Goal: Information Seeking & Learning: Learn about a topic

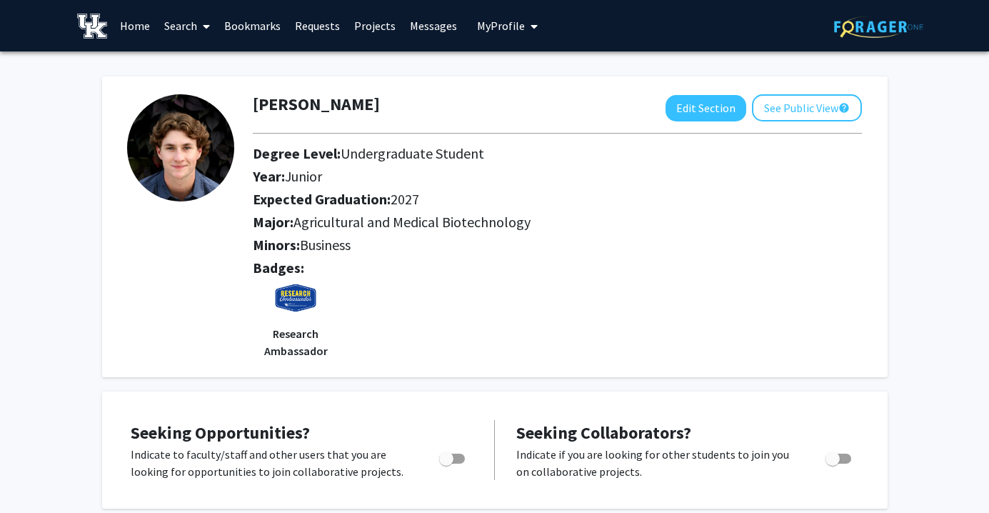
click at [200, 33] on span at bounding box center [203, 26] width 13 height 50
click at [625, 211] on div "Expected Graduation: 2027" at bounding box center [507, 202] width 531 height 23
click at [173, 28] on link "Search" at bounding box center [187, 26] width 60 height 50
click at [211, 66] on span "Faculty/Staff" at bounding box center [209, 65] width 105 height 29
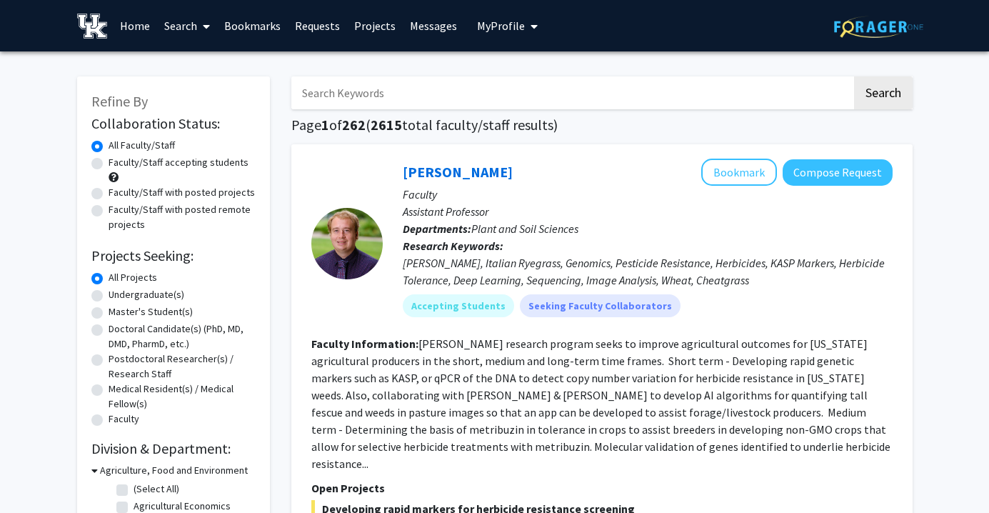
click at [396, 99] on input "Search Keywords" at bounding box center [571, 92] width 560 height 33
click at [568, 101] on input "Search Keywords" at bounding box center [571, 92] width 560 height 33
type input "b"
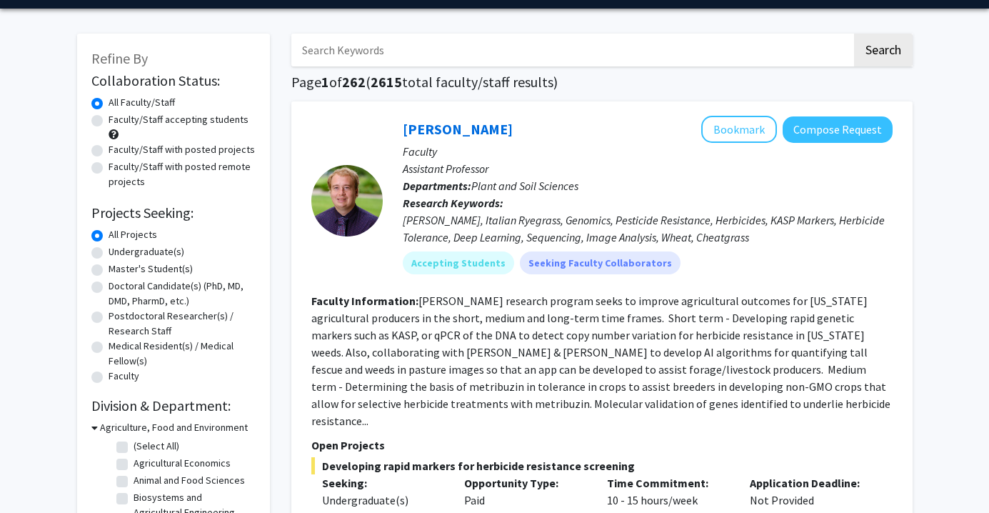
scroll to position [35, 0]
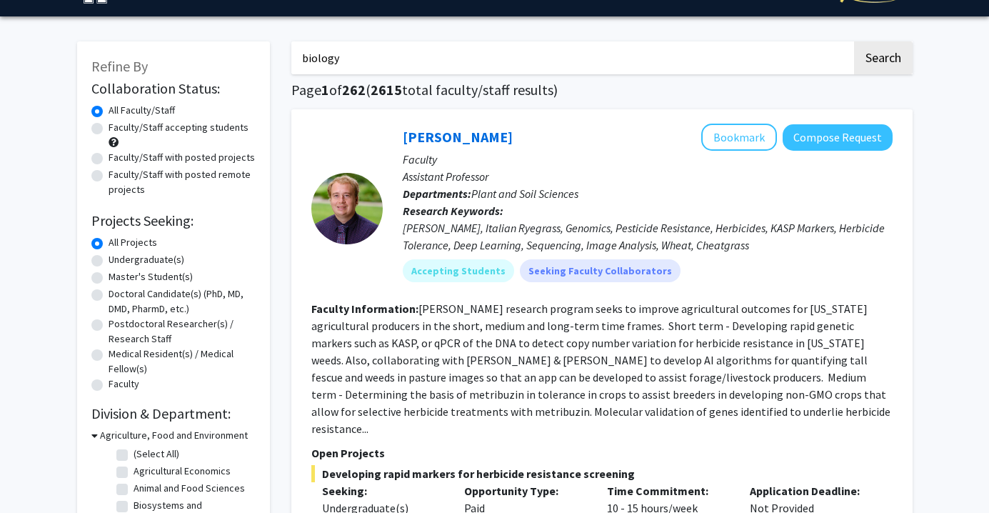
type input "biology"
click at [854, 41] on button "Search" at bounding box center [883, 57] width 59 height 33
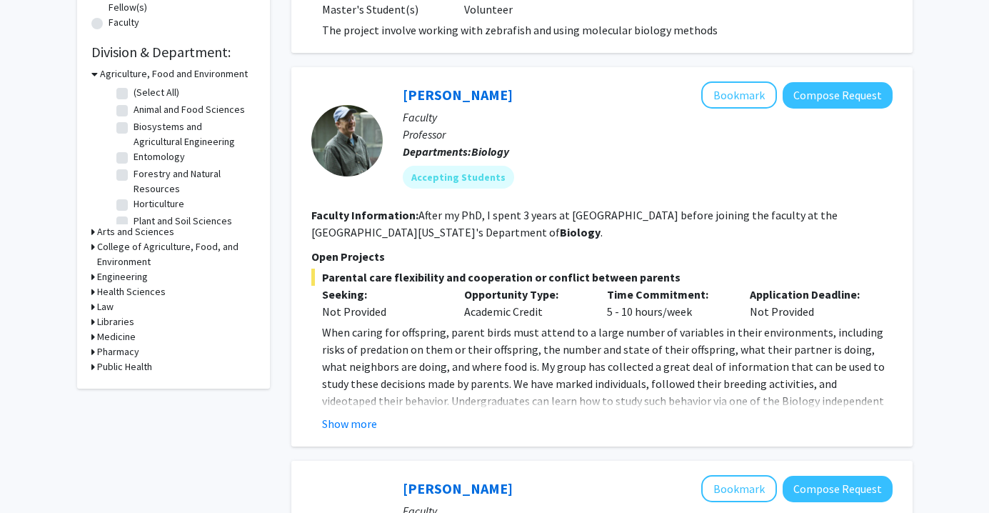
scroll to position [442, 0]
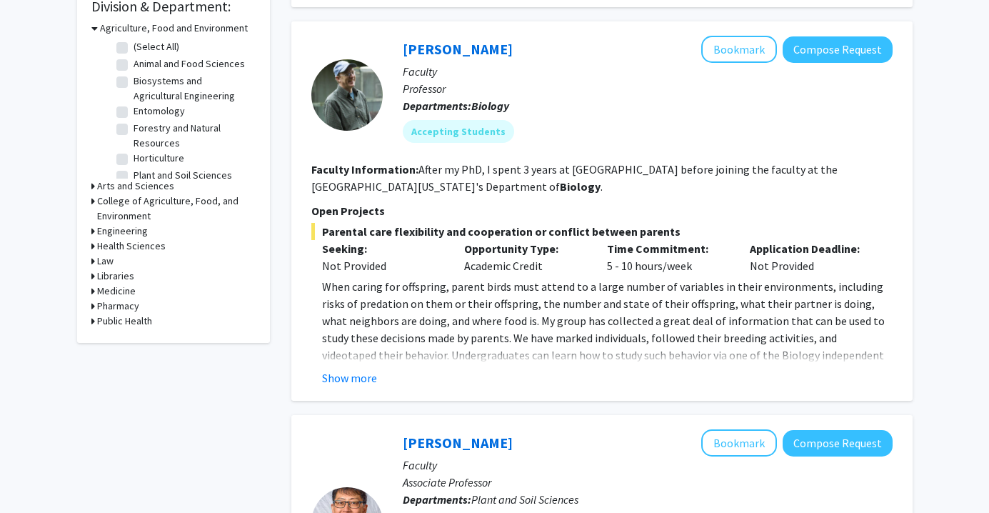
click at [455, 36] on div "[PERSON_NAME] Bookmark Compose Request" at bounding box center [648, 49] width 490 height 27
click at [456, 54] on link "[PERSON_NAME]" at bounding box center [458, 49] width 110 height 18
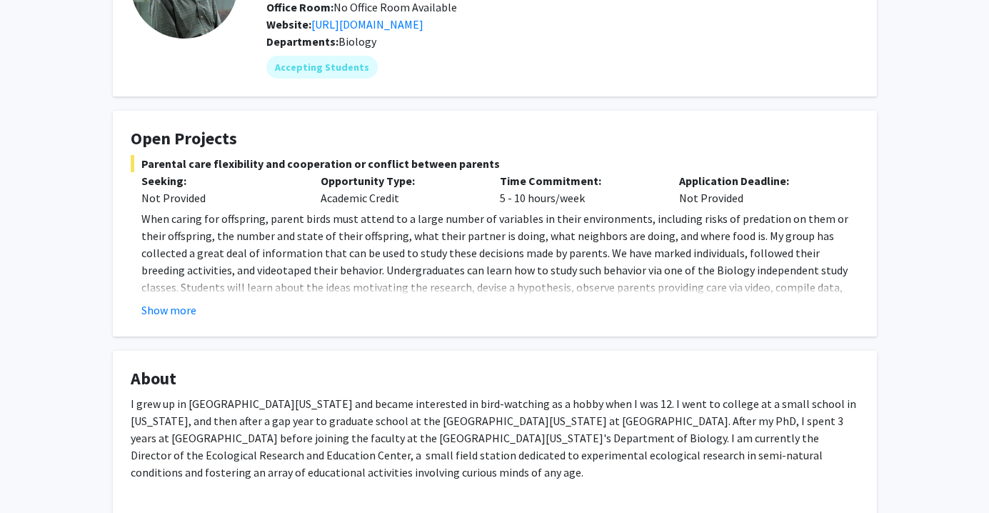
scroll to position [153, 0]
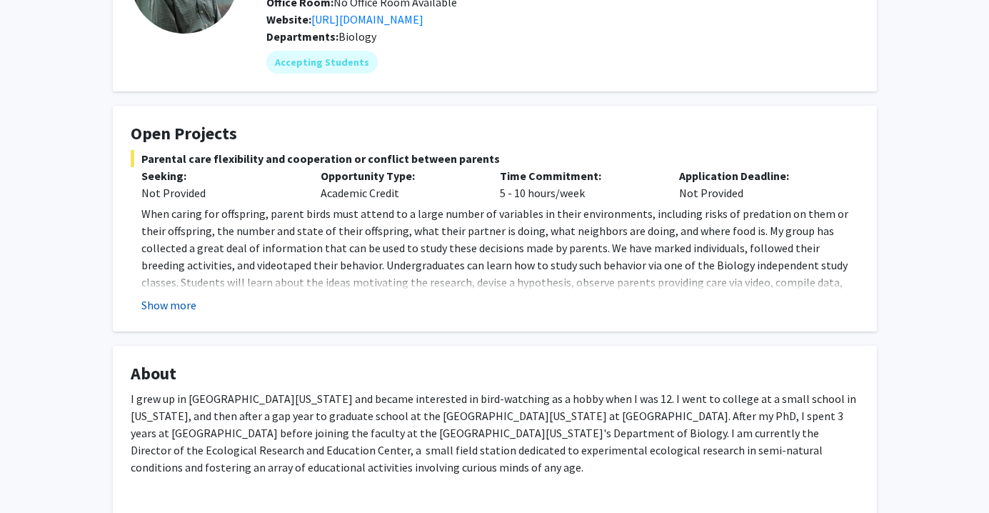
click at [166, 298] on button "Show more" at bounding box center [168, 304] width 55 height 17
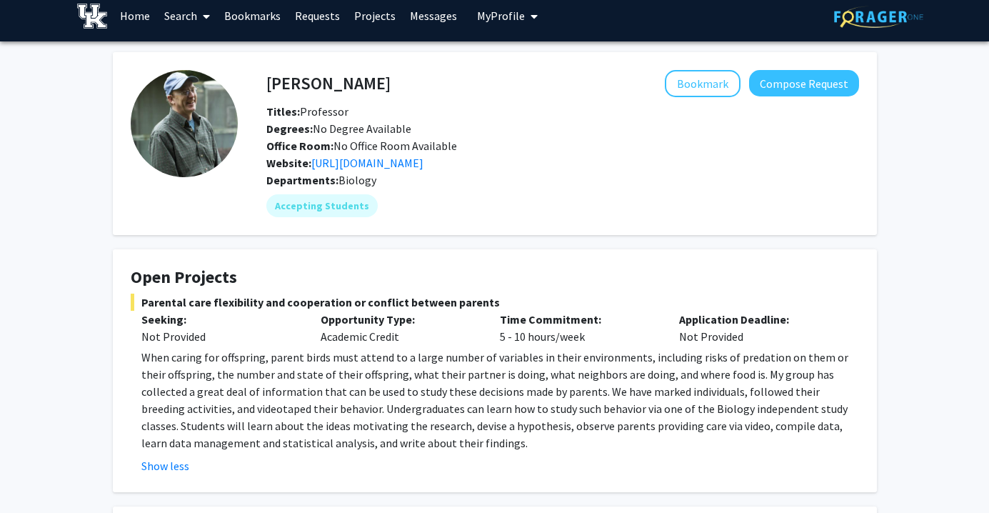
scroll to position [0, 0]
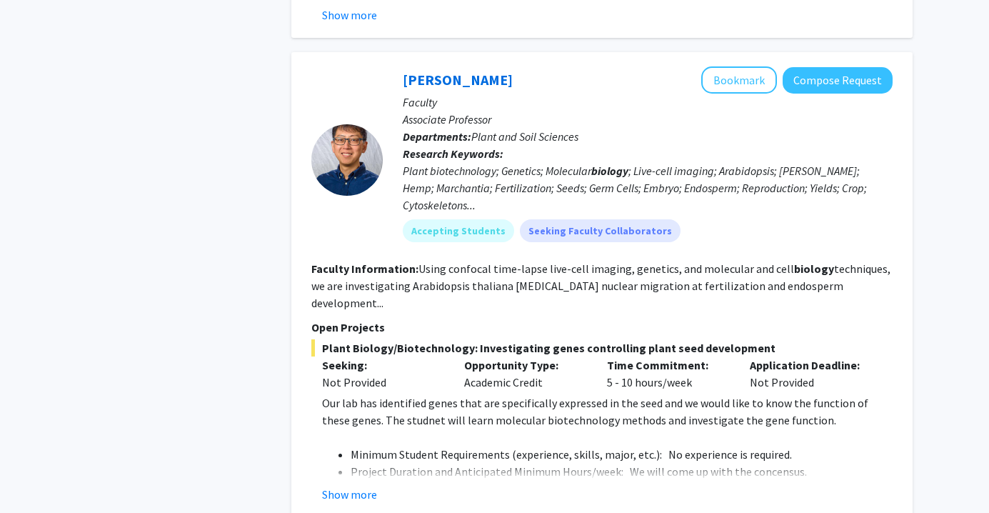
scroll to position [801, 0]
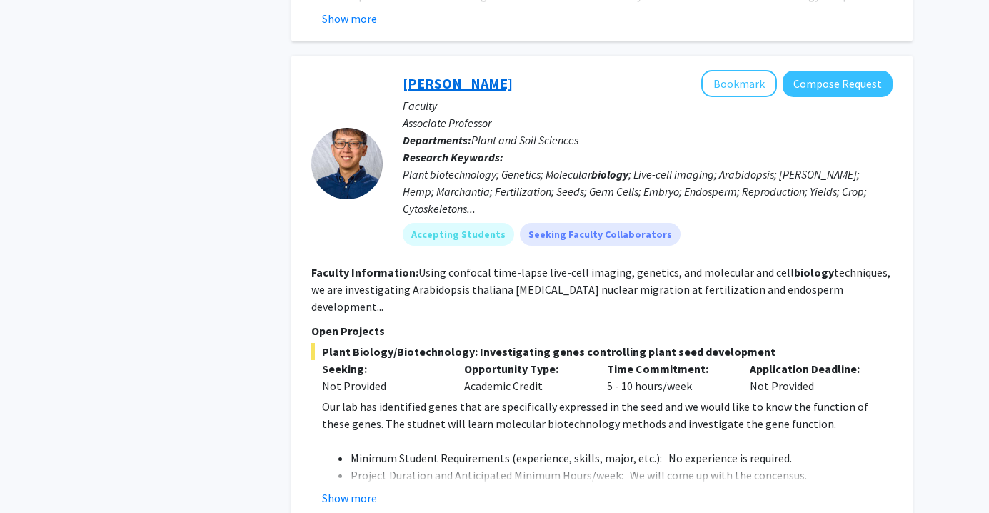
click at [478, 76] on link "[PERSON_NAME]" at bounding box center [458, 83] width 110 height 18
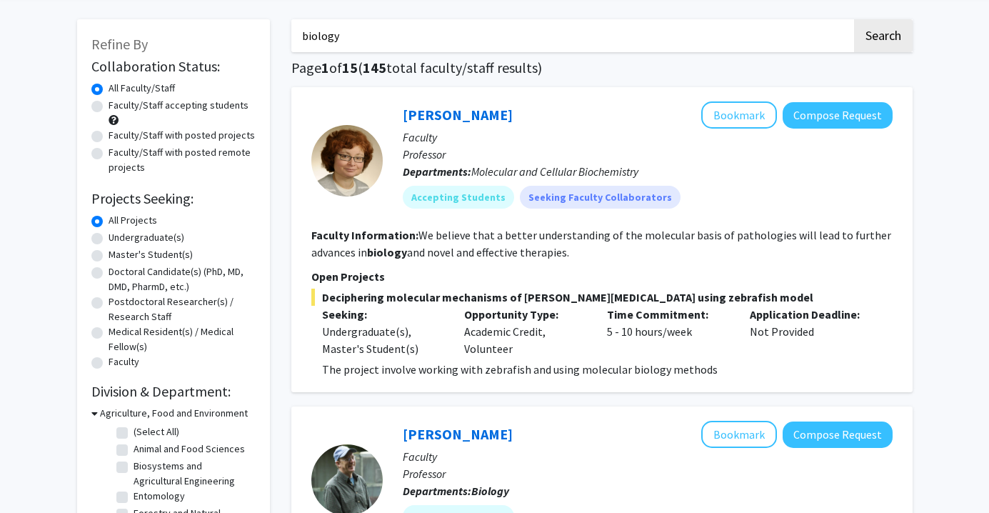
scroll to position [56, 0]
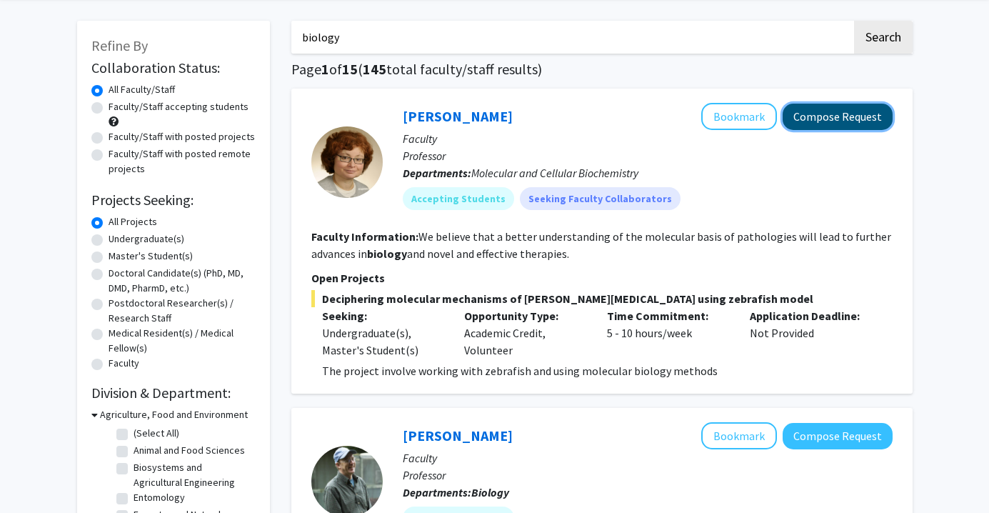
click at [849, 119] on button "Compose Request" at bounding box center [837, 117] width 110 height 26
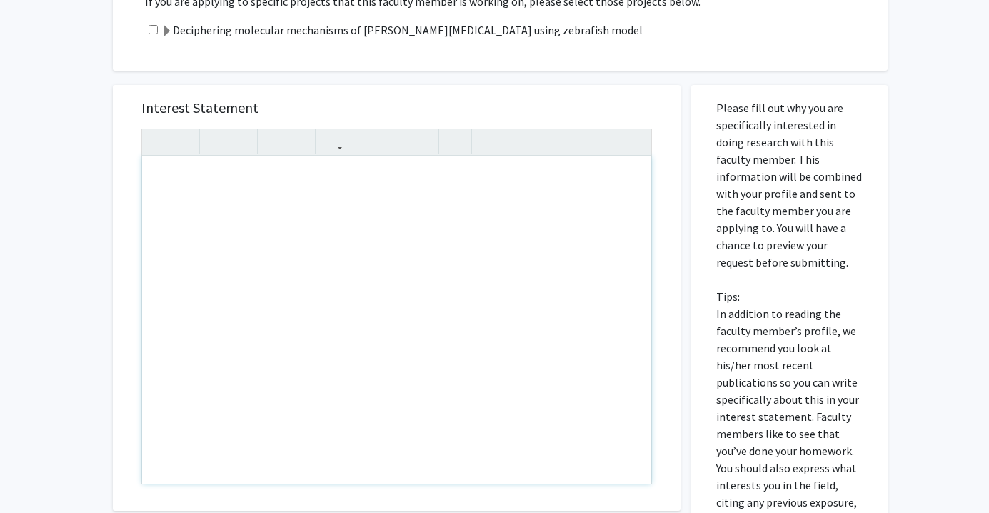
scroll to position [582, 0]
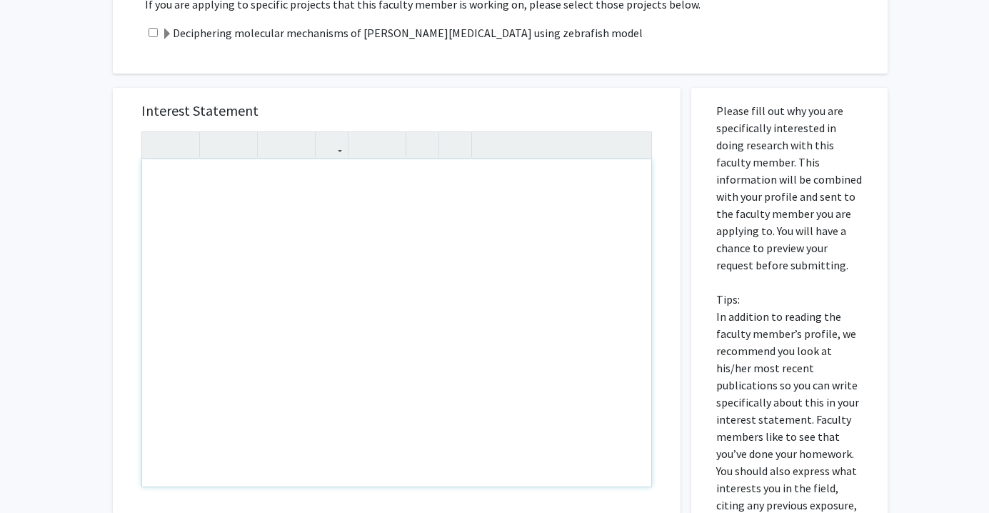
click at [198, 159] on div "Note to users with screen readers: Please press Alt+0 or Option+0 to deactivate…" at bounding box center [396, 322] width 509 height 327
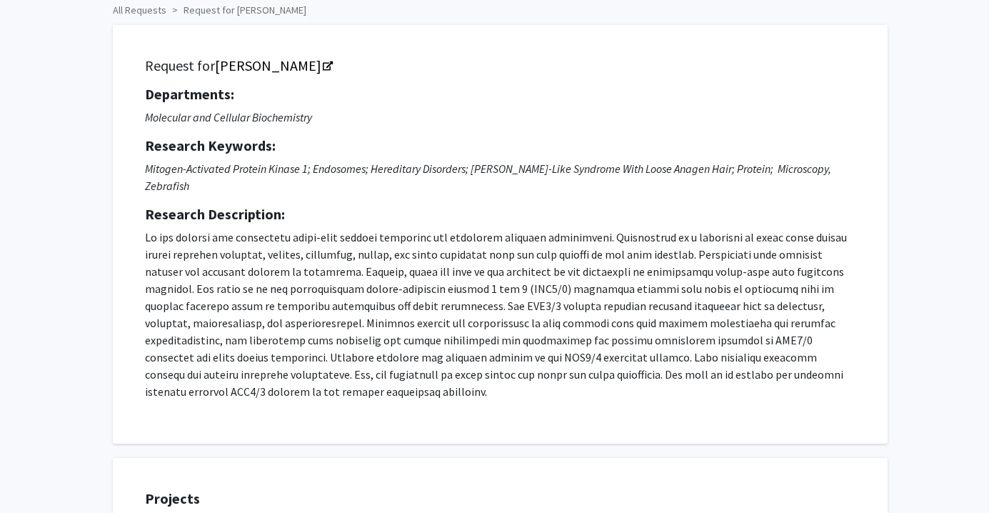
scroll to position [0, 0]
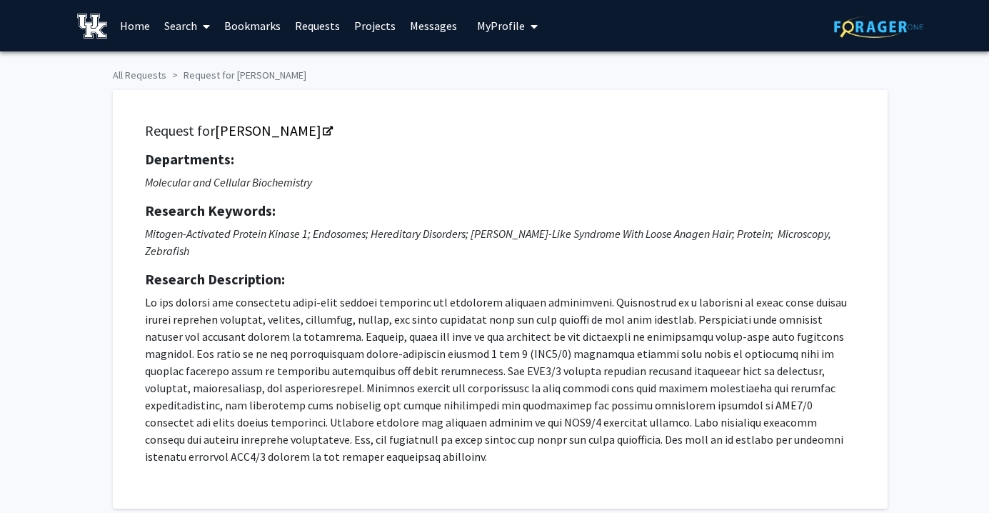
click at [145, 36] on link "Home" at bounding box center [135, 26] width 44 height 50
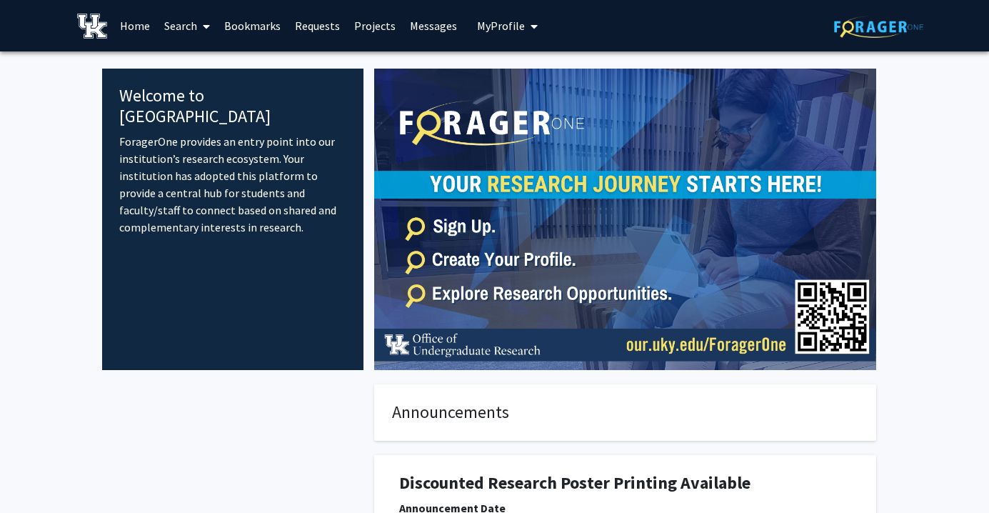
click at [208, 21] on icon at bounding box center [206, 26] width 7 height 11
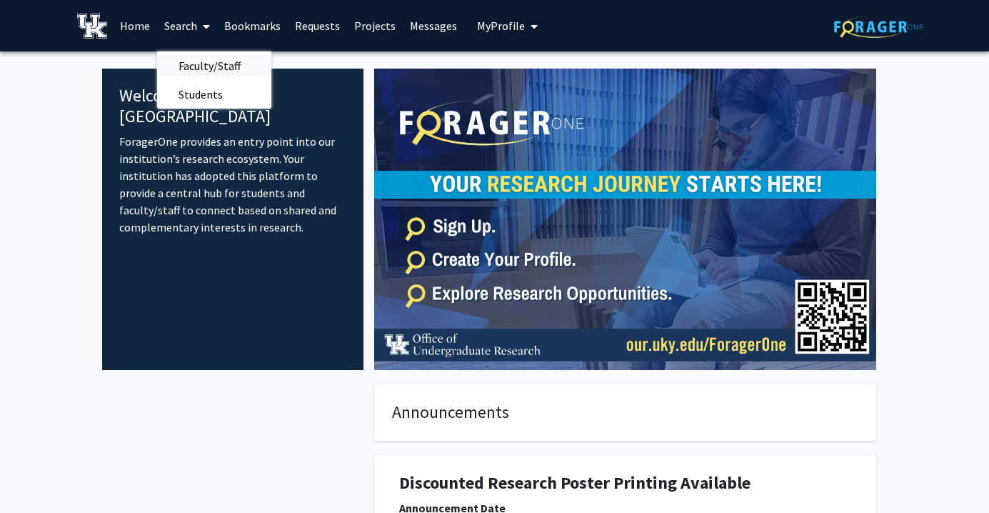
click at [216, 61] on span "Faculty/Staff" at bounding box center [209, 65] width 105 height 29
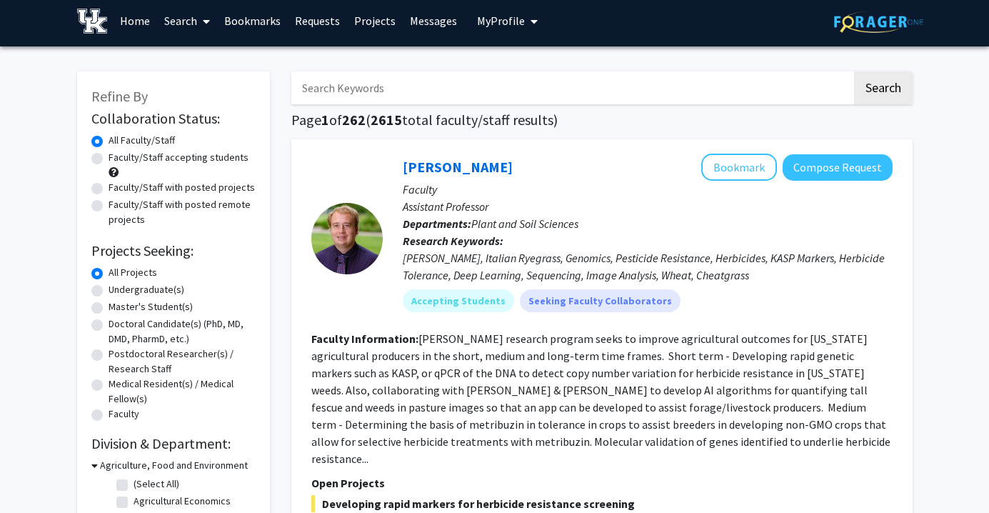
scroll to position [1, 0]
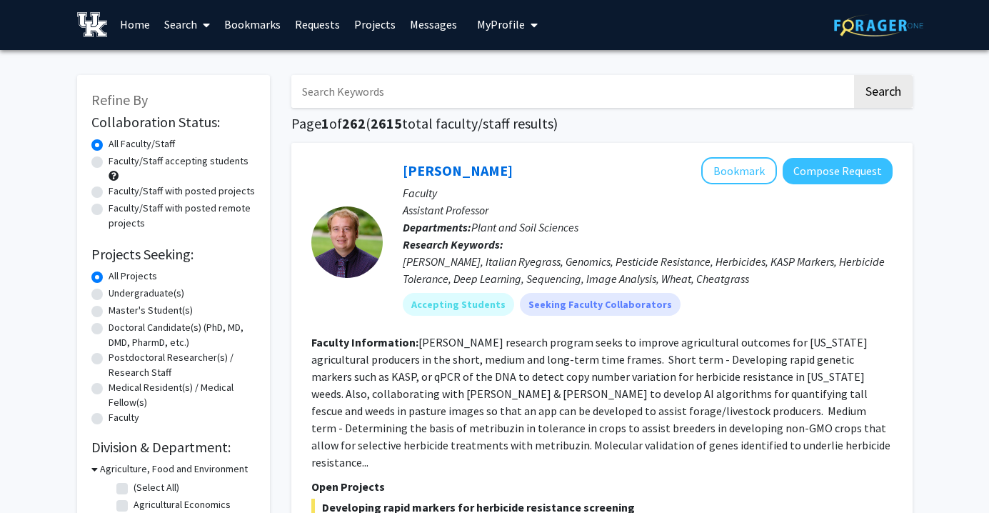
click at [433, 104] on input "Search Keywords" at bounding box center [571, 91] width 560 height 33
type input "b"
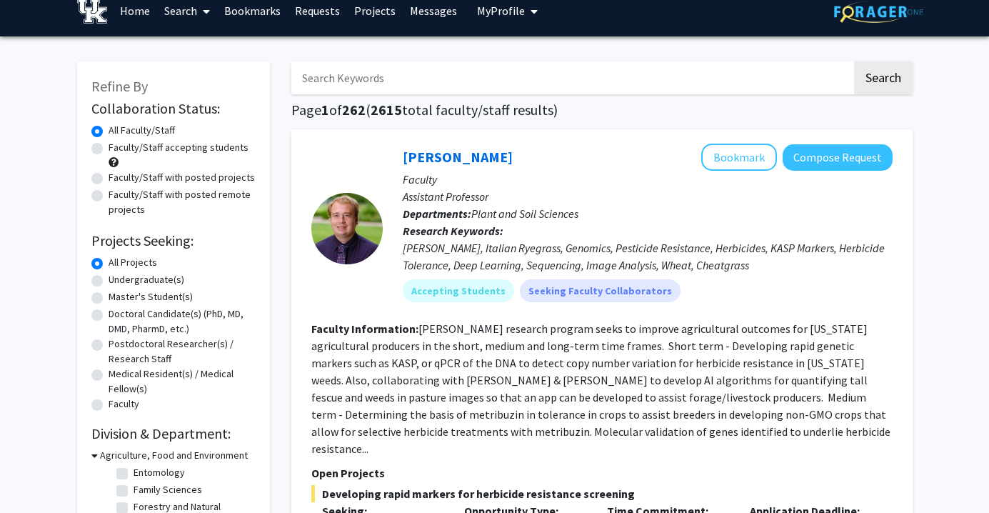
scroll to position [0, 0]
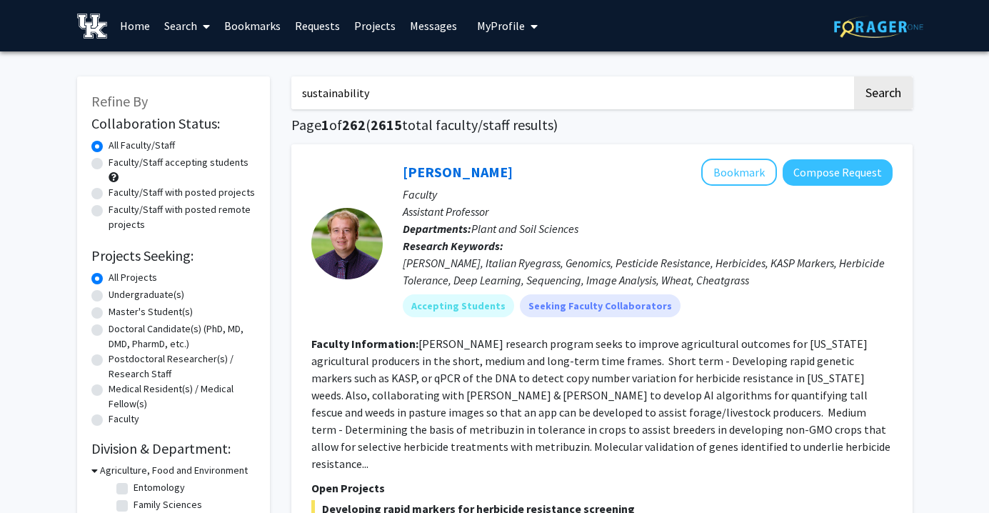
click at [854, 76] on button "Search" at bounding box center [883, 92] width 59 height 33
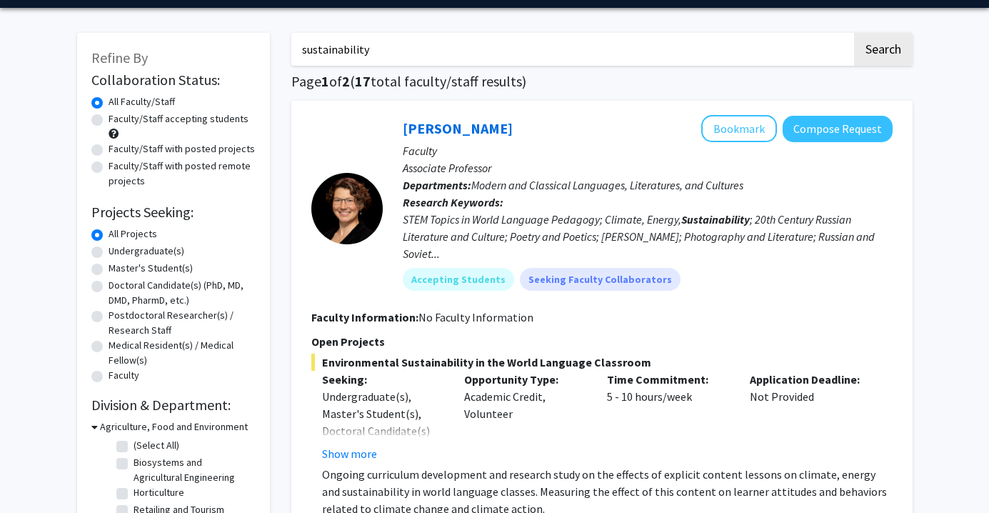
scroll to position [45, 0]
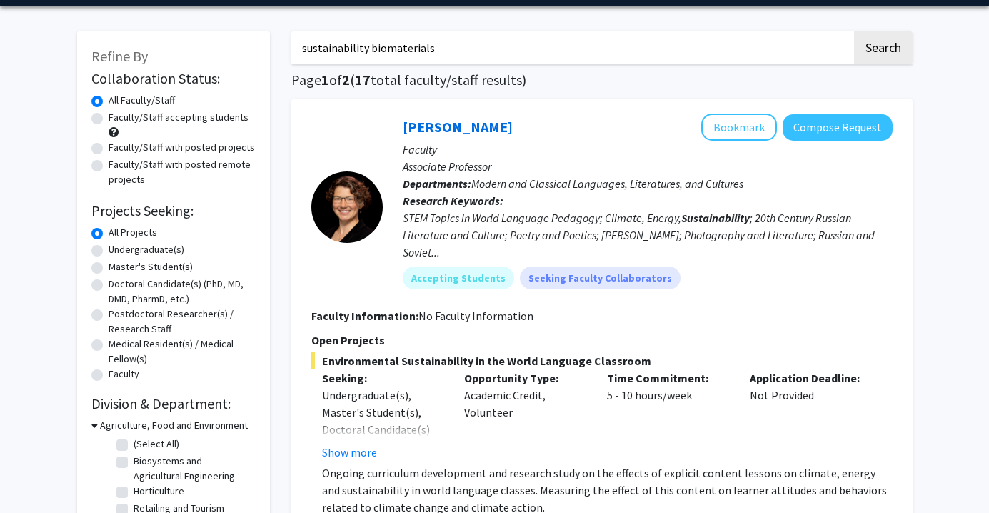
type input "sustainability biomaterials"
click at [854, 31] on button "Search" at bounding box center [883, 47] width 59 height 33
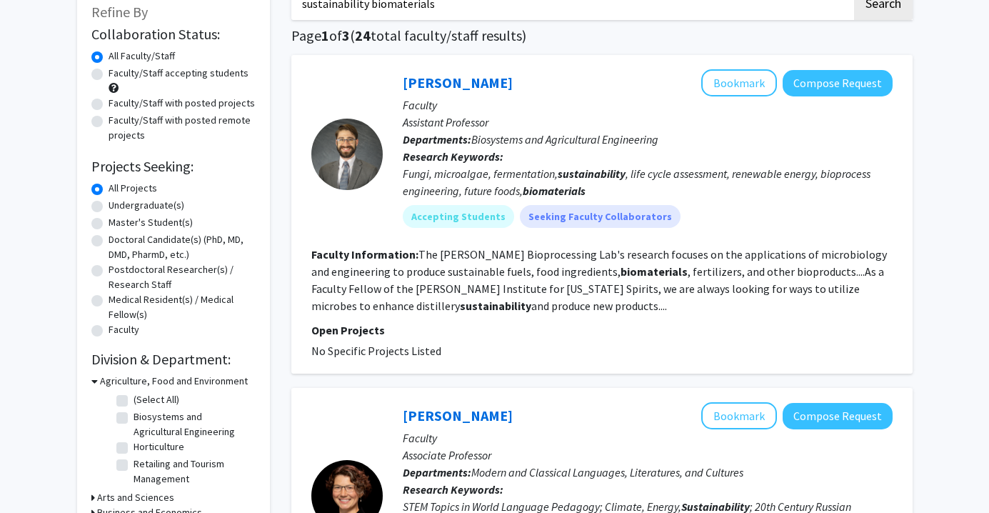
scroll to position [92, 0]
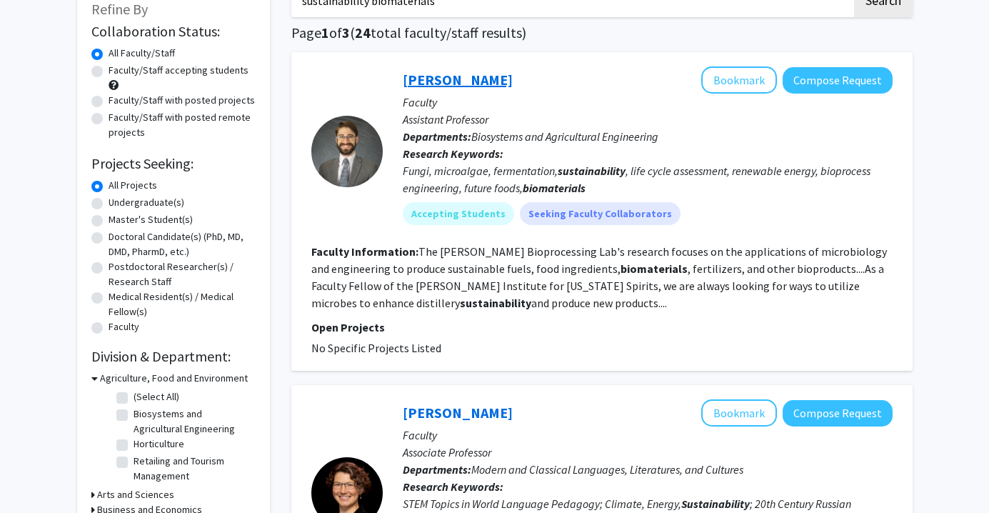
click at [440, 85] on link "[PERSON_NAME]" at bounding box center [458, 80] width 110 height 18
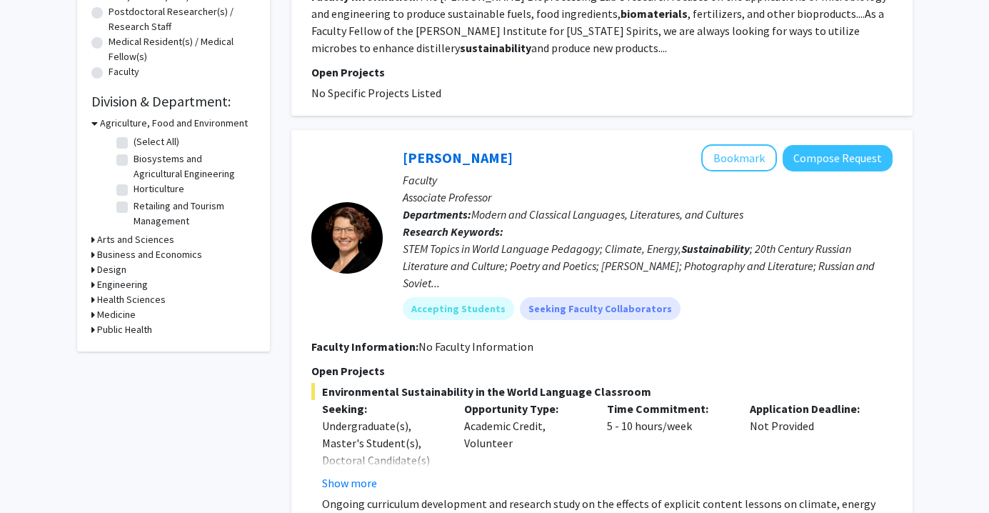
scroll to position [351, 0]
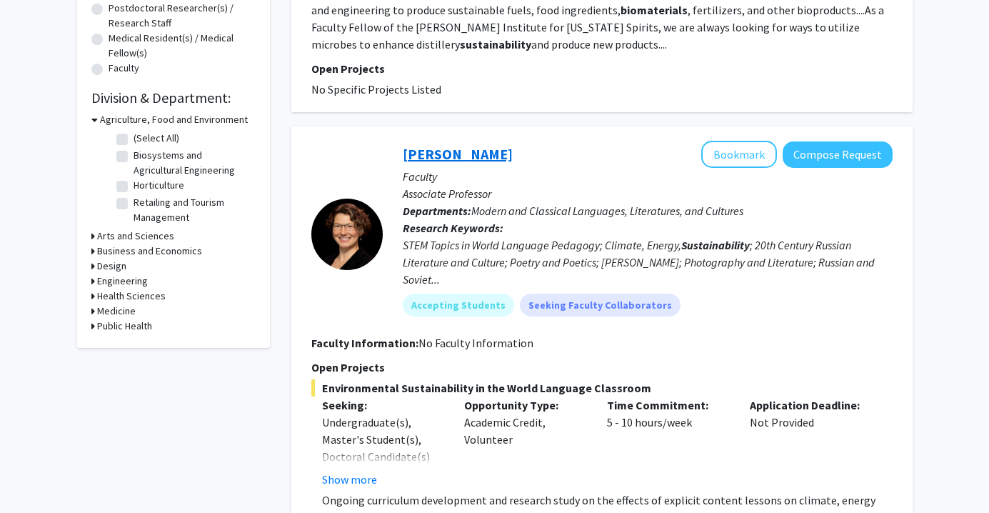
click at [440, 152] on link "[PERSON_NAME]" at bounding box center [458, 154] width 110 height 18
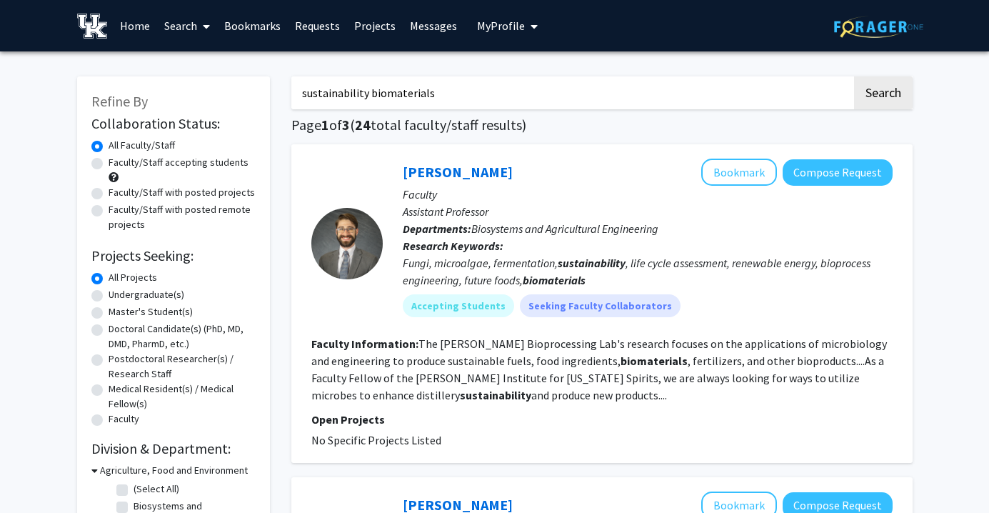
click at [370, 90] on input "sustainability biomaterials" at bounding box center [571, 92] width 560 height 33
type input "sustainability and biomaterials"
click at [854, 76] on button "Search" at bounding box center [883, 92] width 59 height 33
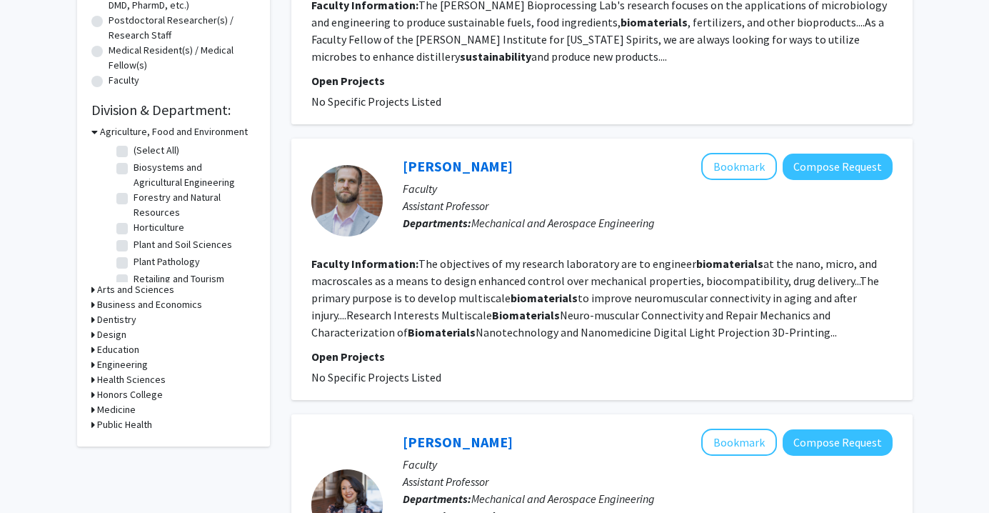
scroll to position [337, 0]
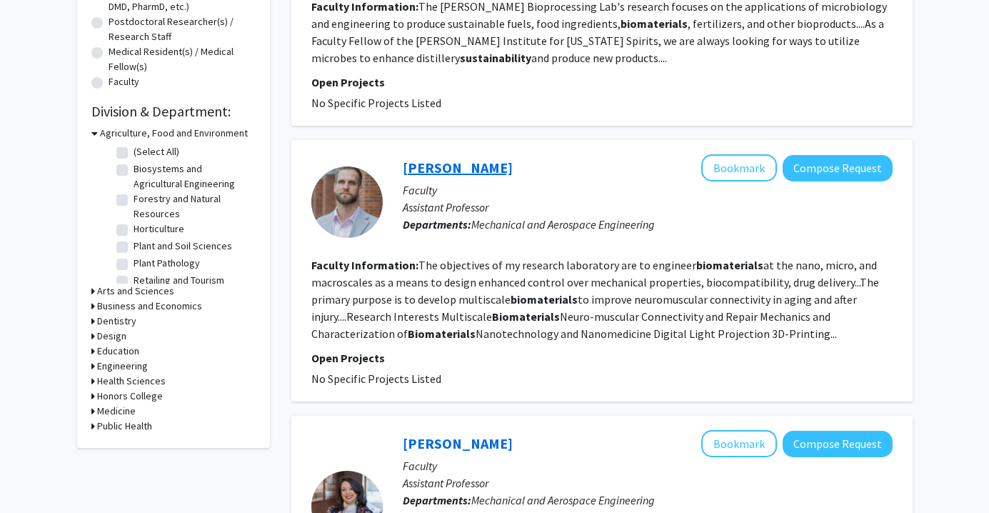
click at [460, 176] on link "[PERSON_NAME]" at bounding box center [458, 167] width 110 height 18
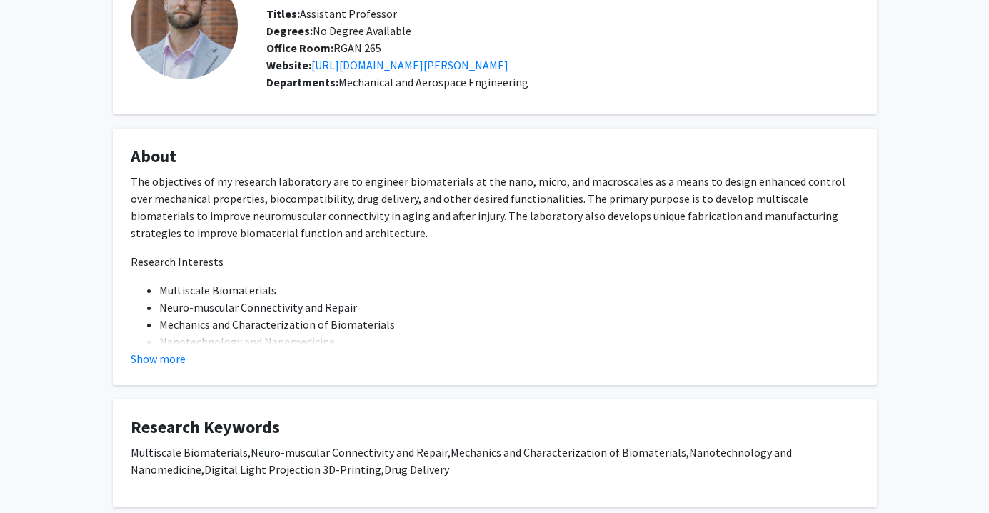
scroll to position [109, 0]
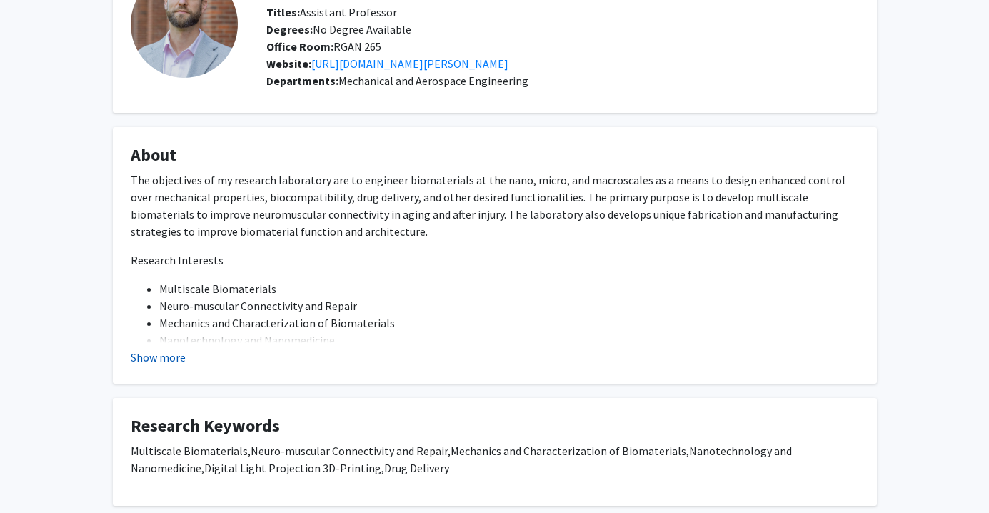
click at [167, 348] on button "Show more" at bounding box center [158, 356] width 55 height 17
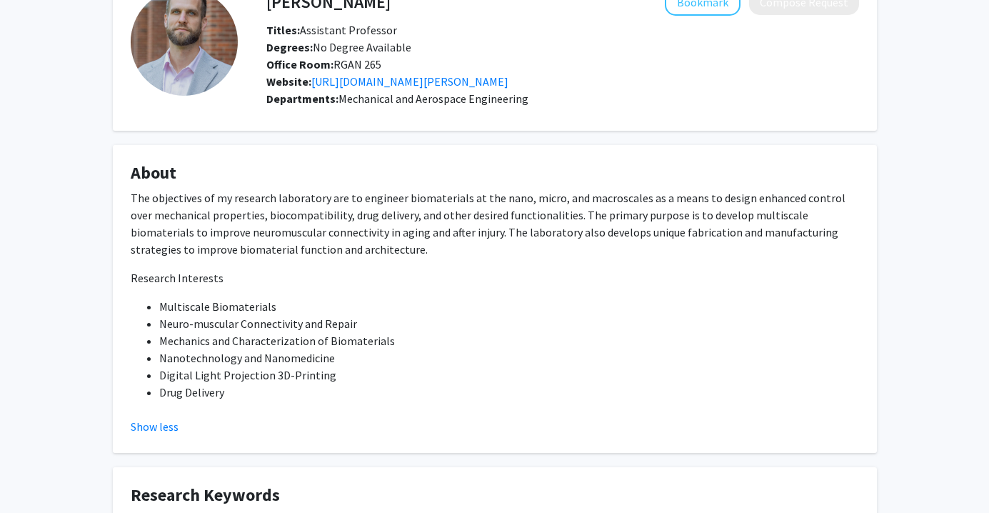
scroll to position [0, 0]
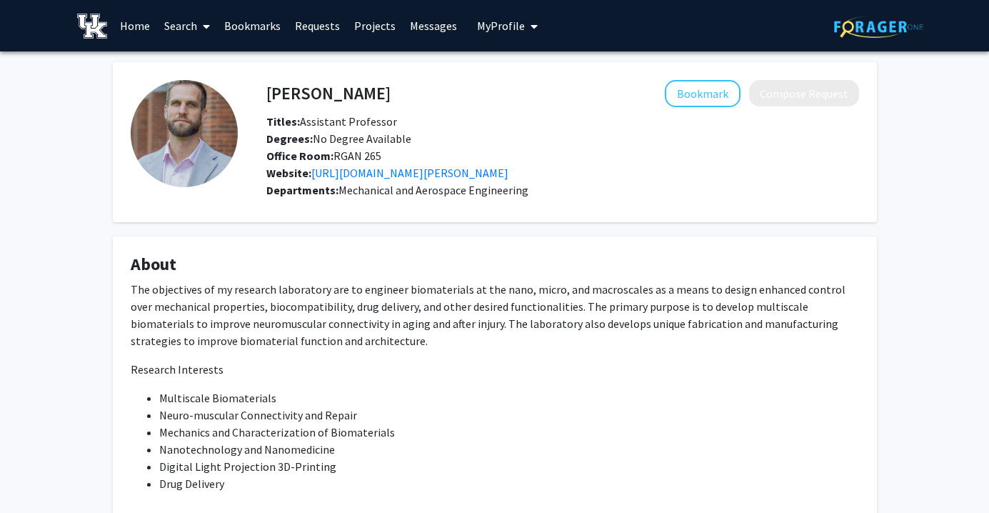
click at [239, 33] on link "Bookmarks" at bounding box center [252, 26] width 71 height 50
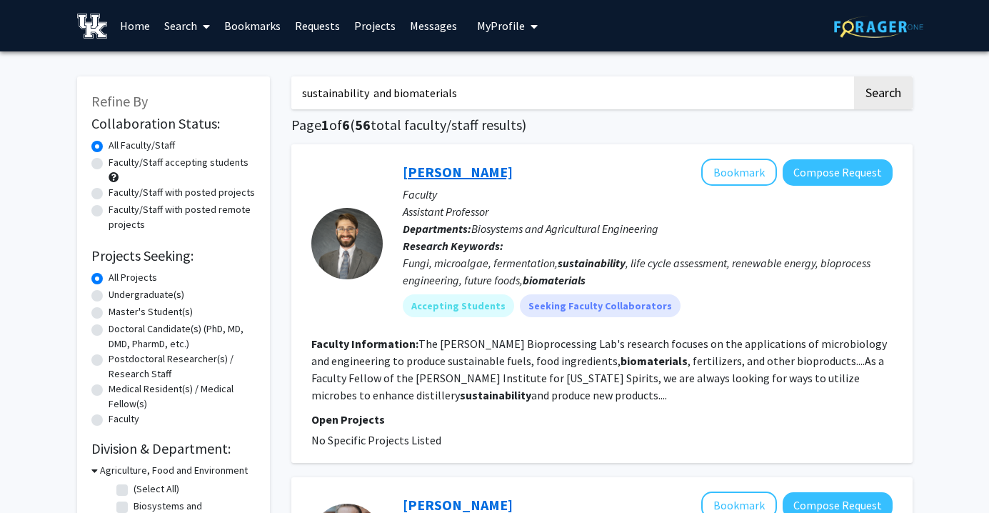
click at [458, 180] on link "[PERSON_NAME]" at bounding box center [458, 172] width 110 height 18
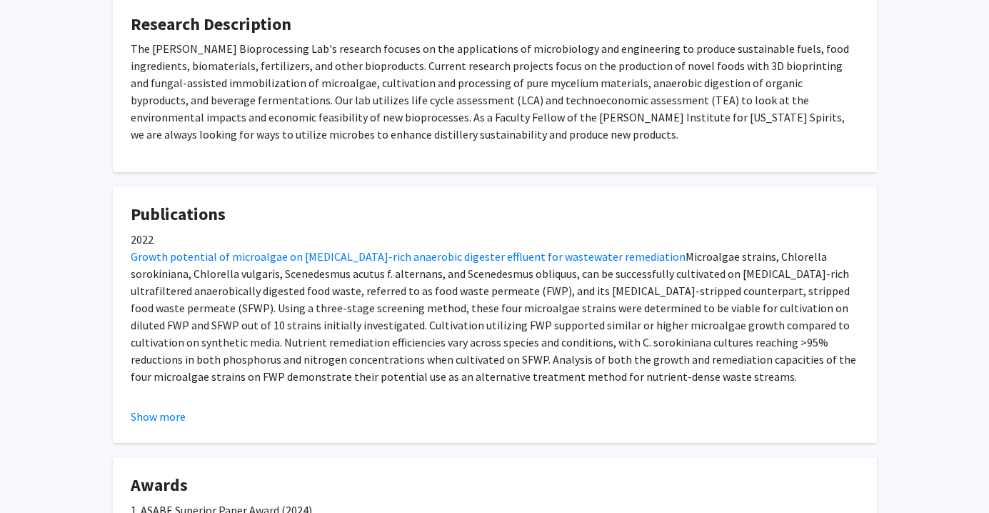
scroll to position [682, 0]
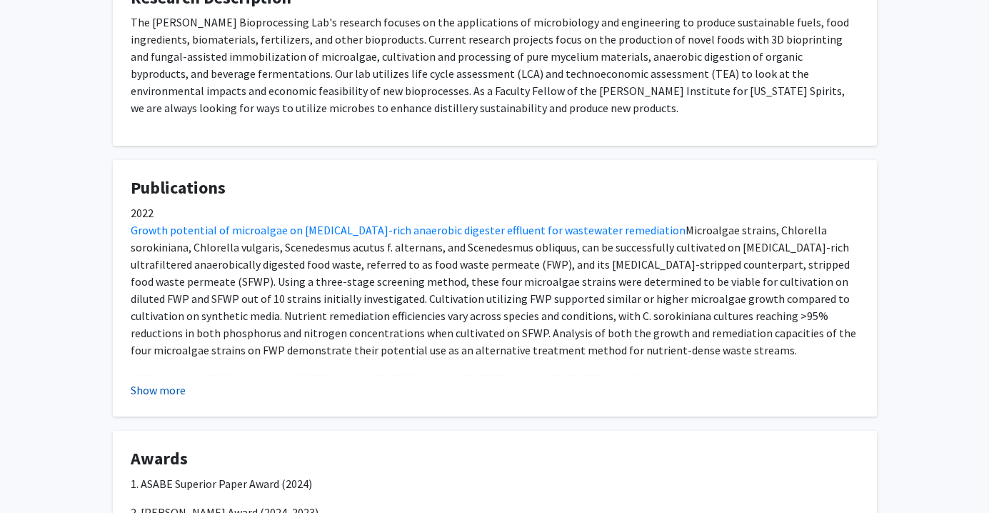
click at [170, 385] on button "Show more" at bounding box center [158, 389] width 55 height 17
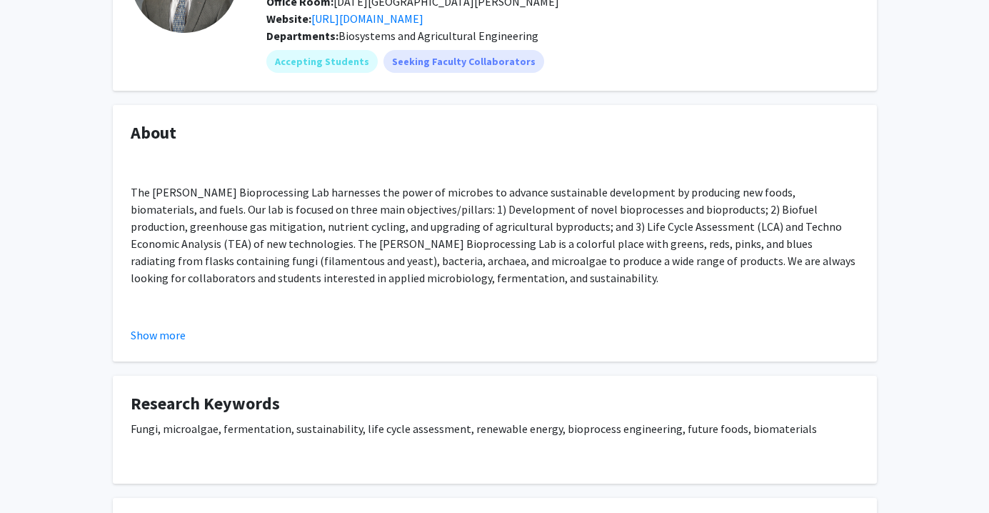
scroll to position [0, 0]
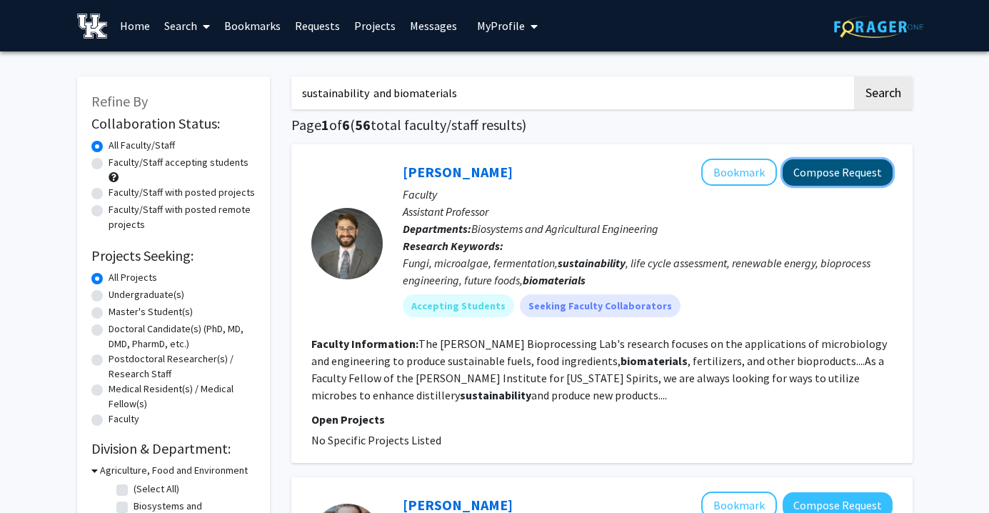
click at [874, 159] on button "Compose Request" at bounding box center [837, 172] width 110 height 26
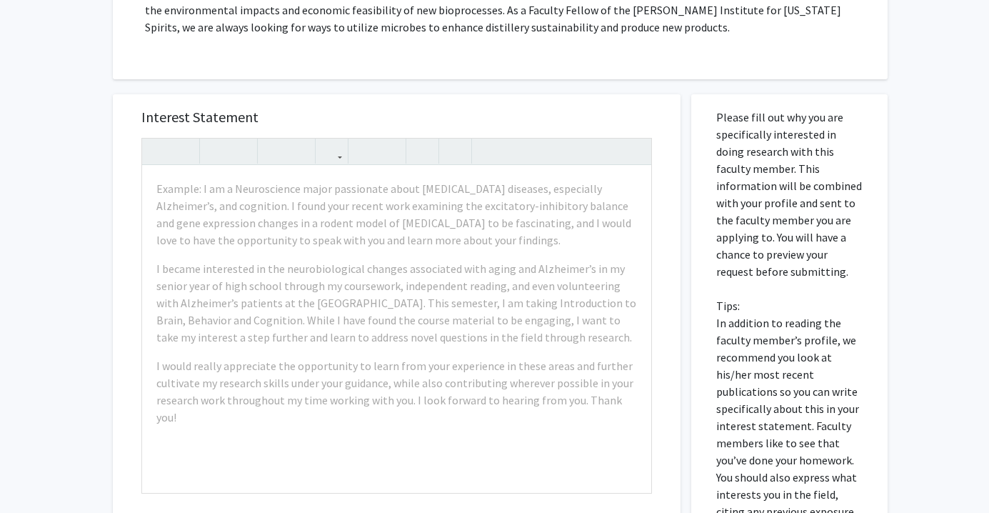
scroll to position [356, 0]
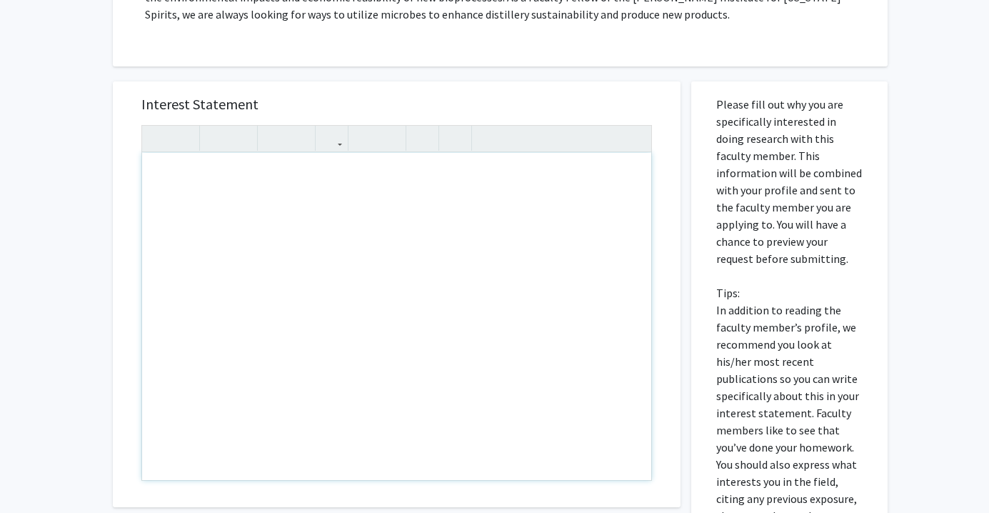
click at [323, 232] on div "Note to users with screen readers: Please press Alt+0 or Option+0 to deactivate…" at bounding box center [396, 316] width 509 height 327
type textarea "Hello my name is [PERSON_NAME] and Im a junior in x major.&nbsp;"
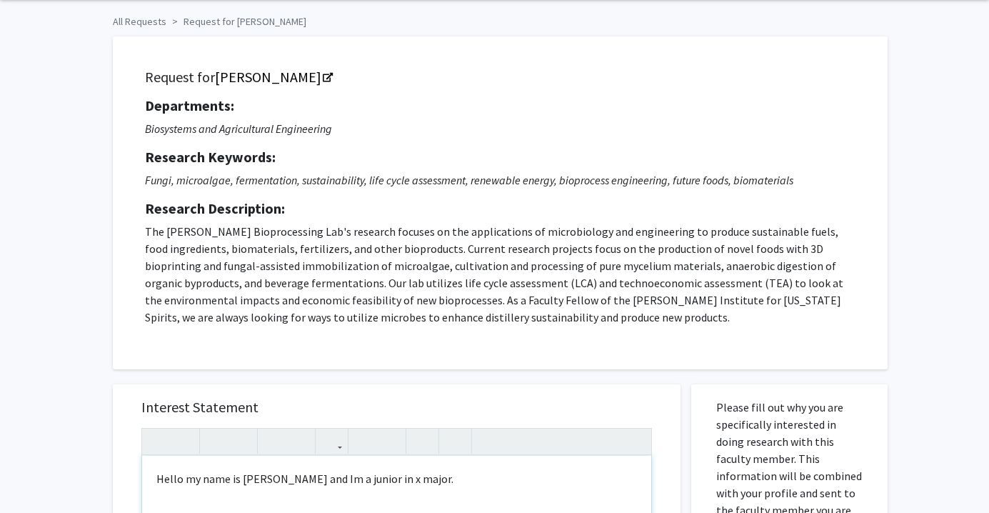
scroll to position [0, 0]
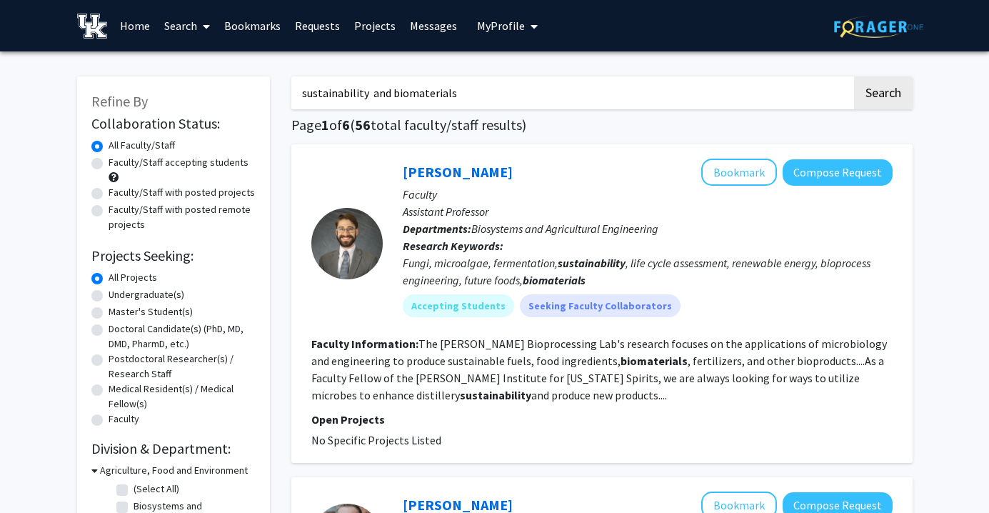
click at [483, 102] on input "sustainability and biomaterials" at bounding box center [571, 92] width 560 height 33
drag, startPoint x: 484, startPoint y: 99, endPoint x: 309, endPoint y: 119, distance: 176.0
drag, startPoint x: 527, startPoint y: 88, endPoint x: 53, endPoint y: 110, distance: 474.5
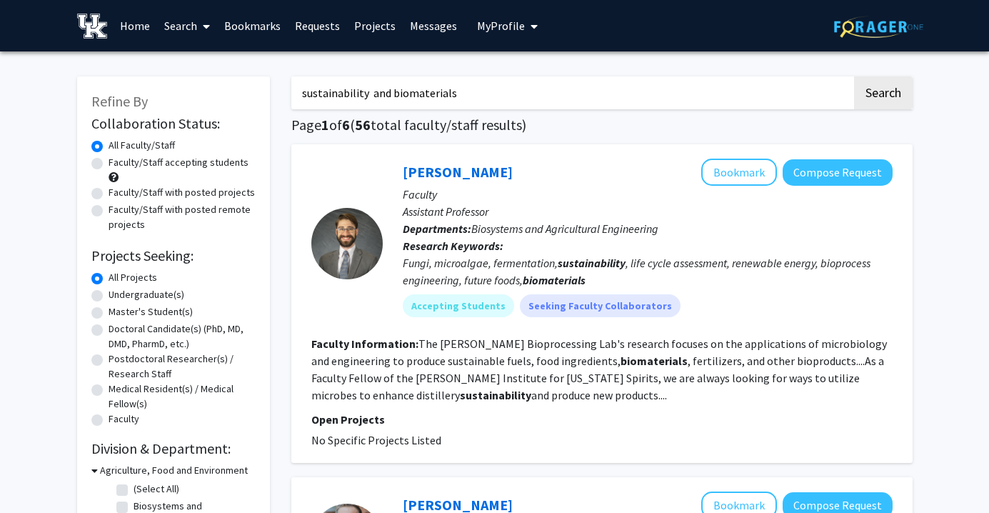
drag, startPoint x: 456, startPoint y: 86, endPoint x: 165, endPoint y: 84, distance: 291.3
type input "biomaterials"
click at [854, 76] on button "Search" at bounding box center [883, 92] width 59 height 33
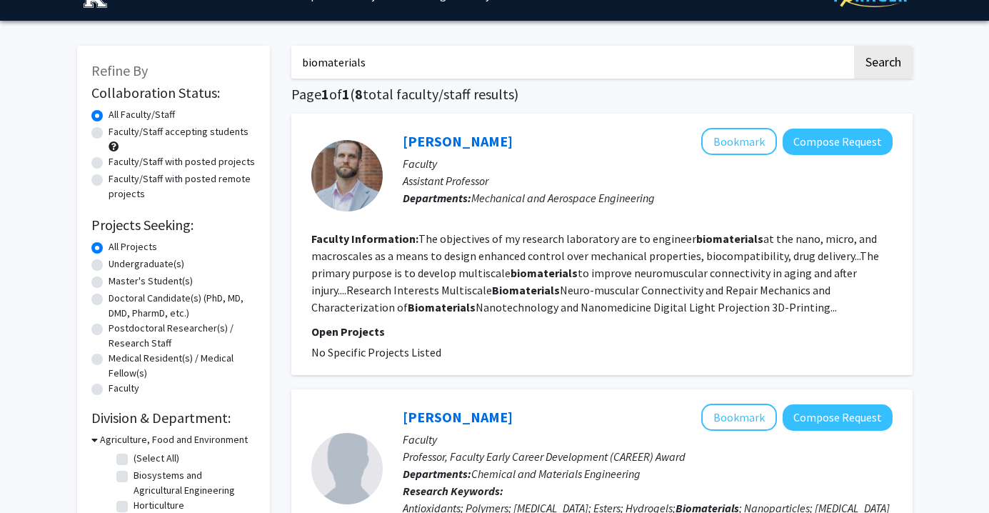
scroll to position [30, 0]
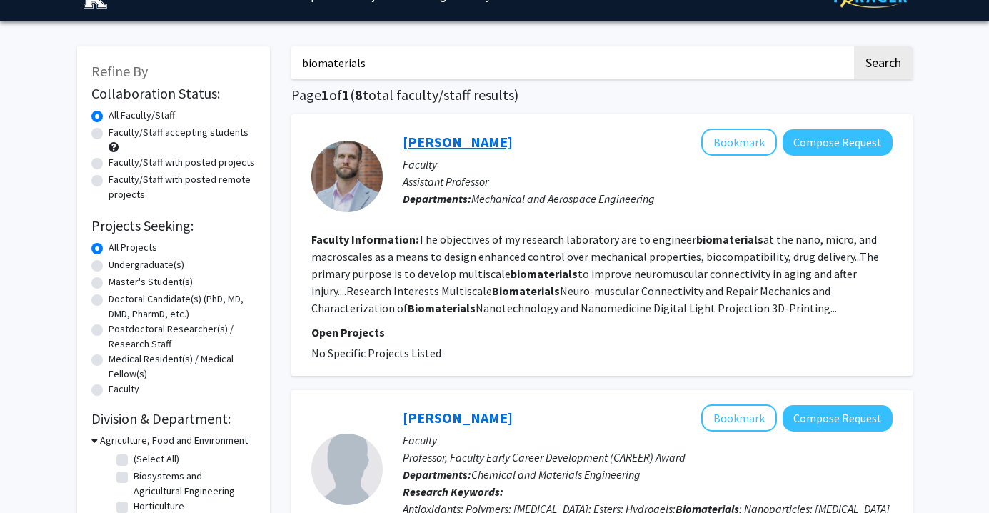
click at [455, 136] on link "[PERSON_NAME]" at bounding box center [458, 142] width 110 height 18
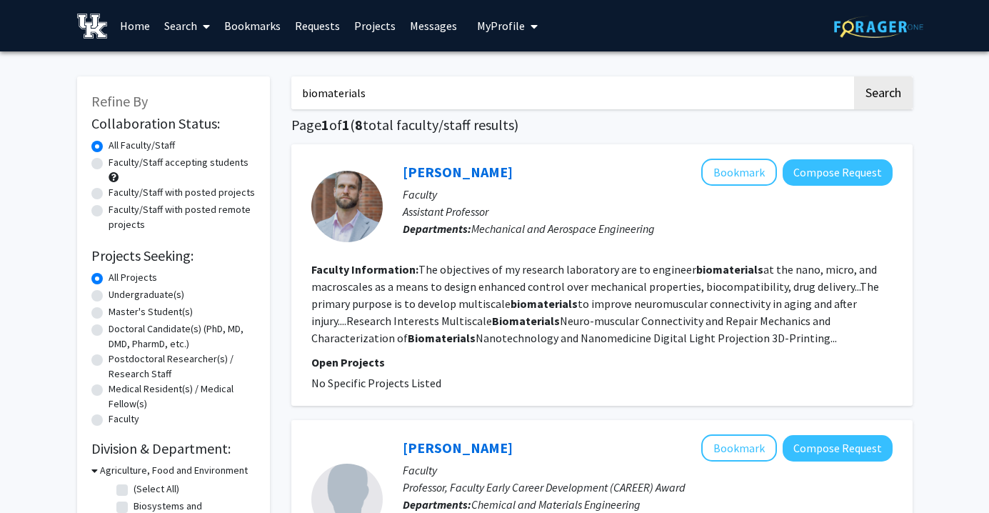
click at [370, 93] on input "biomaterials" at bounding box center [571, 92] width 560 height 33
type input "biomaterials biology"
click at [854, 76] on button "Search" at bounding box center [883, 92] width 59 height 33
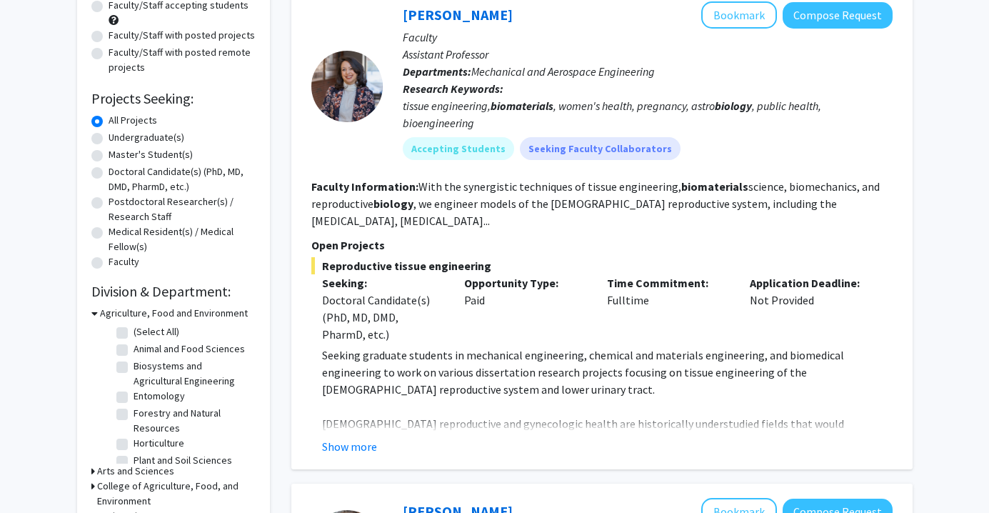
scroll to position [155, 0]
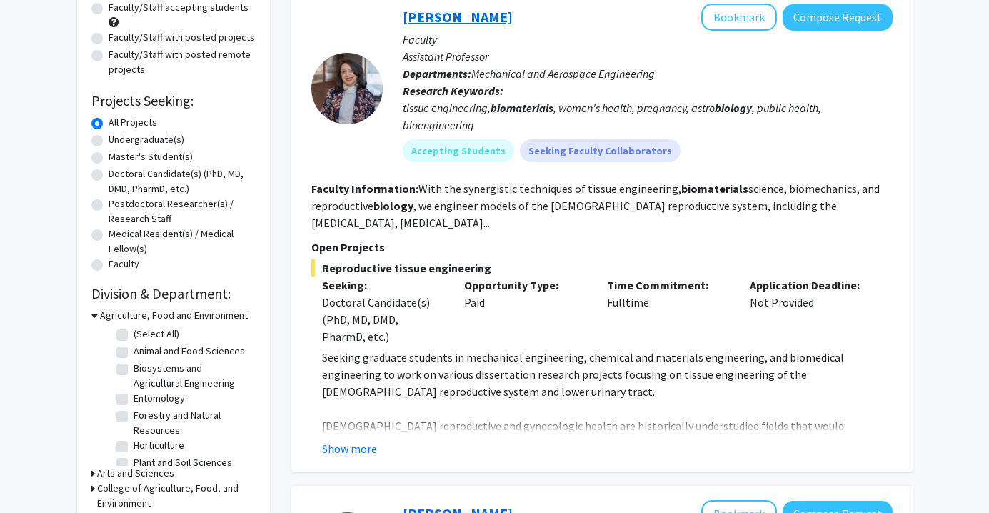
click at [461, 18] on link "[PERSON_NAME]" at bounding box center [458, 17] width 110 height 18
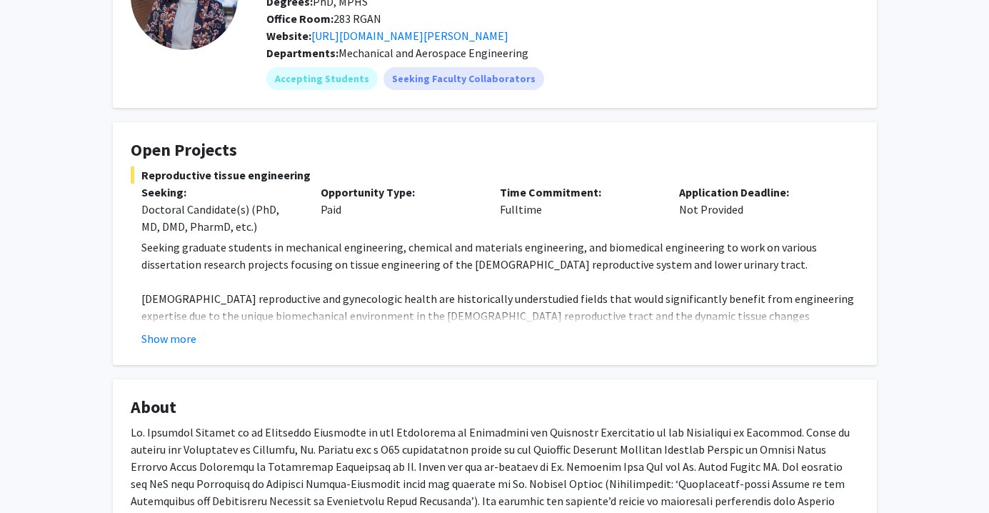
scroll to position [139, 0]
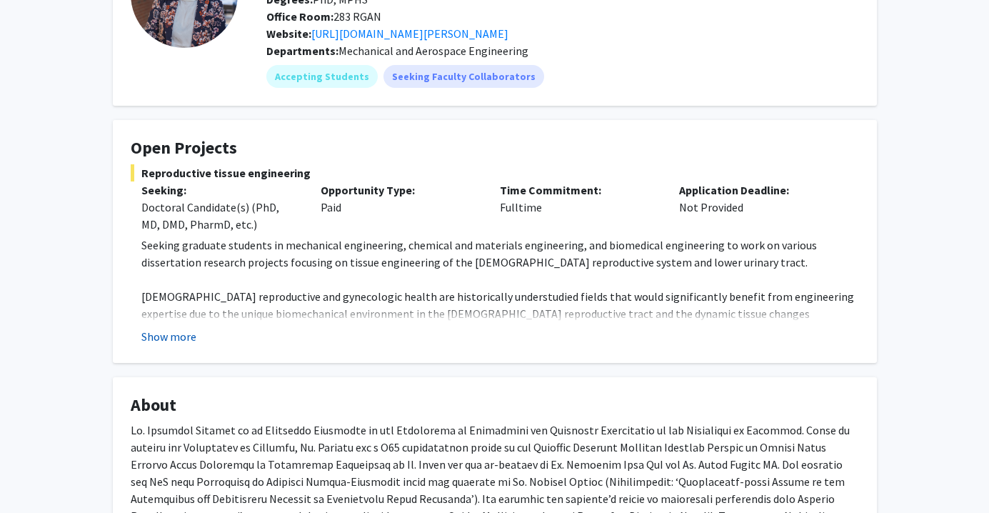
click at [184, 335] on button "Show more" at bounding box center [168, 336] width 55 height 17
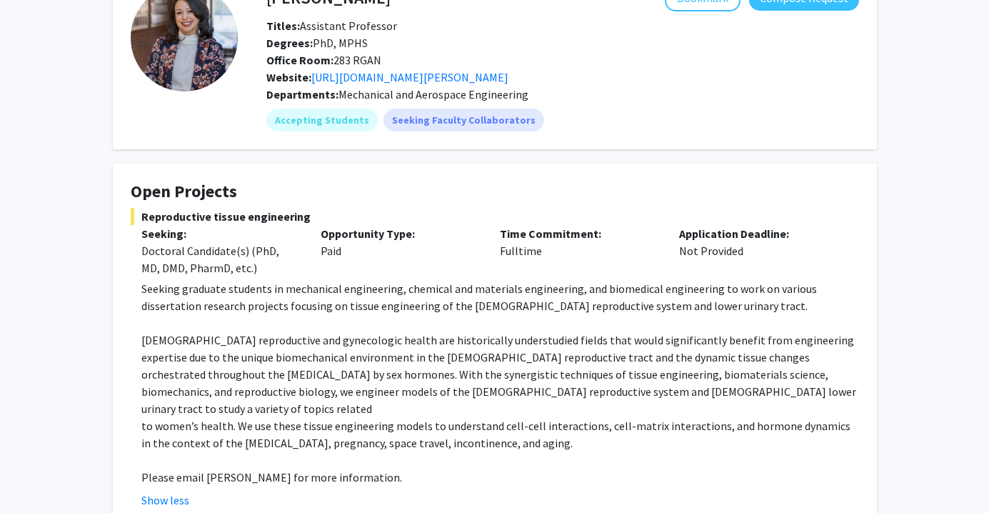
scroll to position [0, 0]
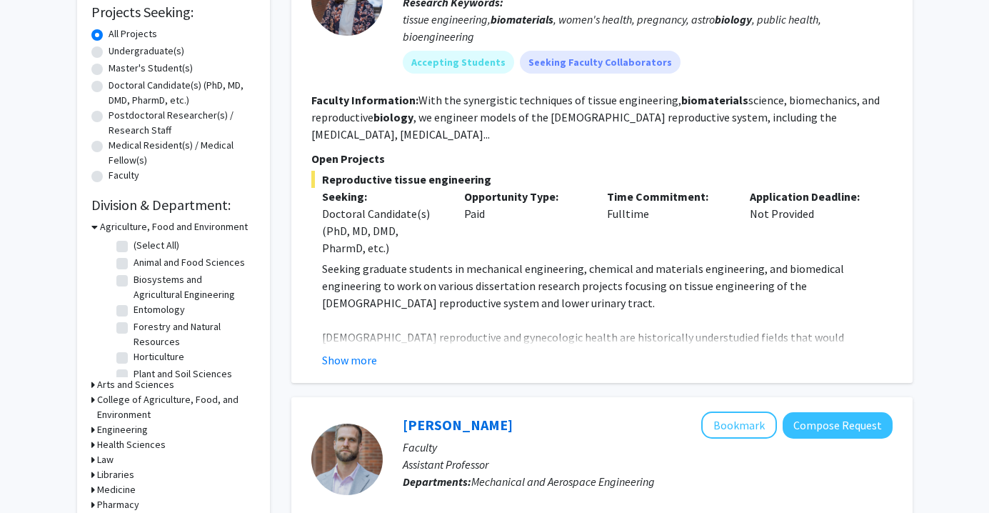
scroll to position [249, 0]
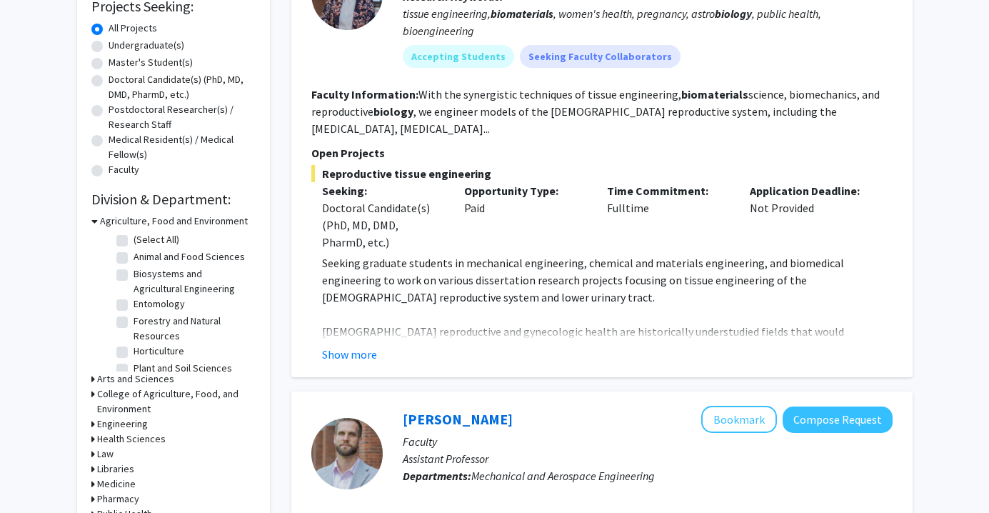
click at [353, 348] on div "[PERSON_NAME] Bookmark Compose Request Faculty Assistant Professor Departments:…" at bounding box center [601, 136] width 621 height 482
click at [356, 346] on button "Show more" at bounding box center [349, 354] width 55 height 17
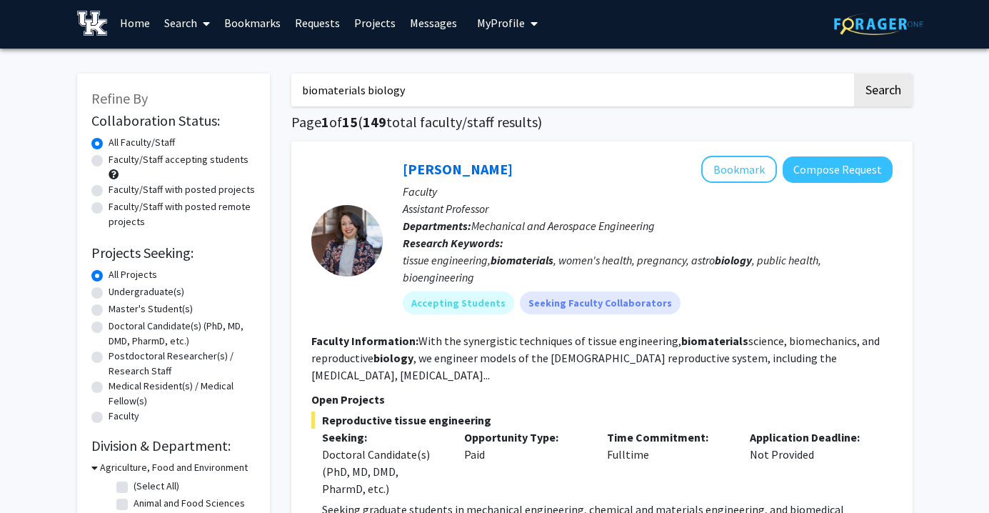
scroll to position [0, 0]
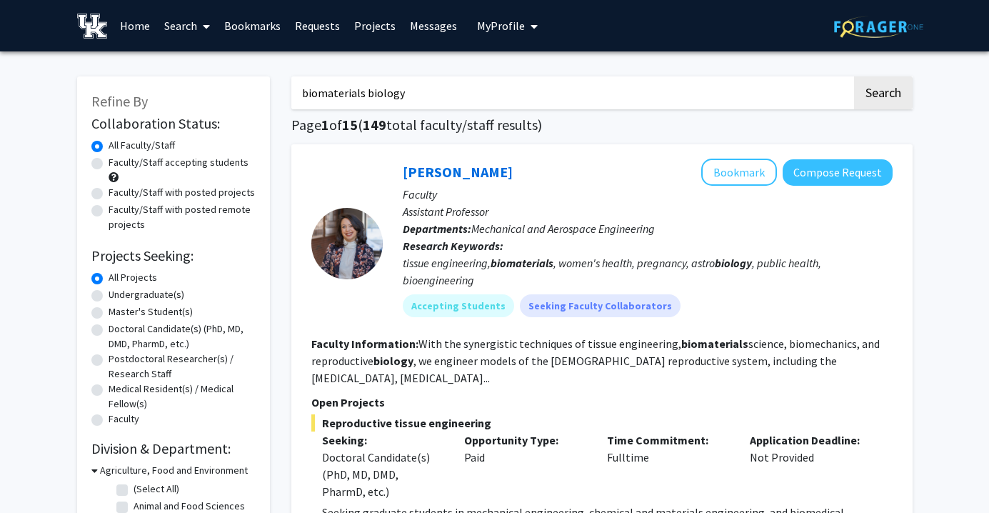
click at [174, 31] on link "Search" at bounding box center [187, 26] width 60 height 50
click at [204, 57] on span "Faculty/Staff" at bounding box center [209, 65] width 105 height 29
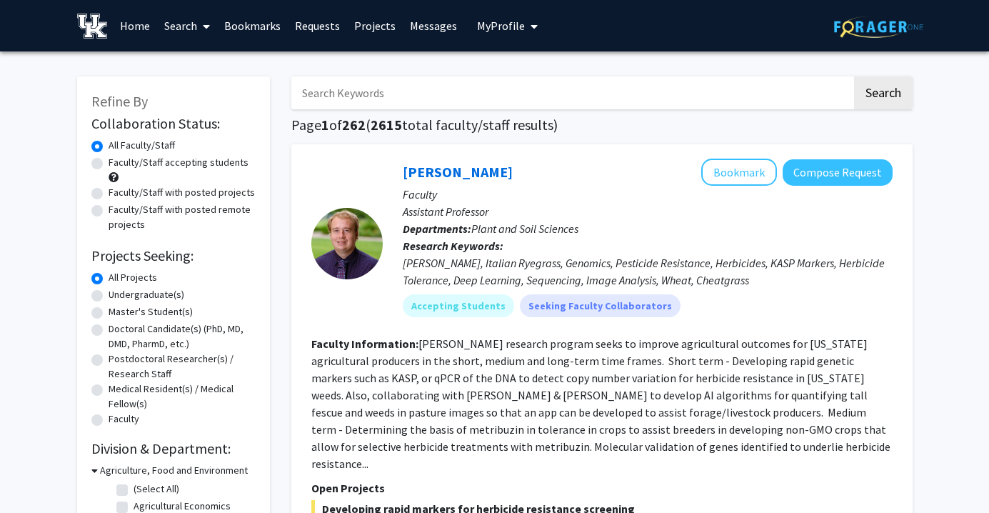
click at [397, 79] on input "Search Keywords" at bounding box center [571, 92] width 560 height 33
type input "[PERSON_NAME]"
click at [854, 76] on button "Search" at bounding box center [883, 92] width 59 height 33
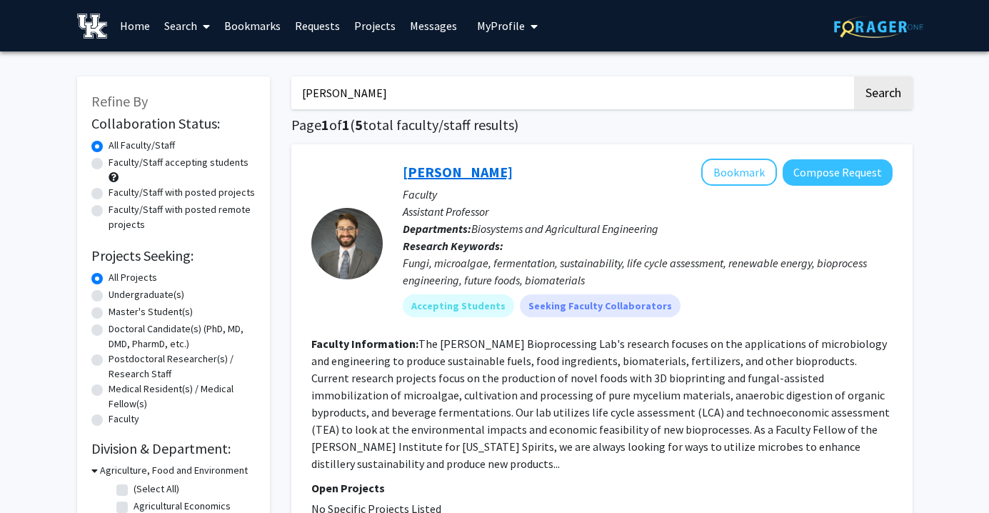
click at [449, 171] on link "[PERSON_NAME]" at bounding box center [458, 172] width 110 height 18
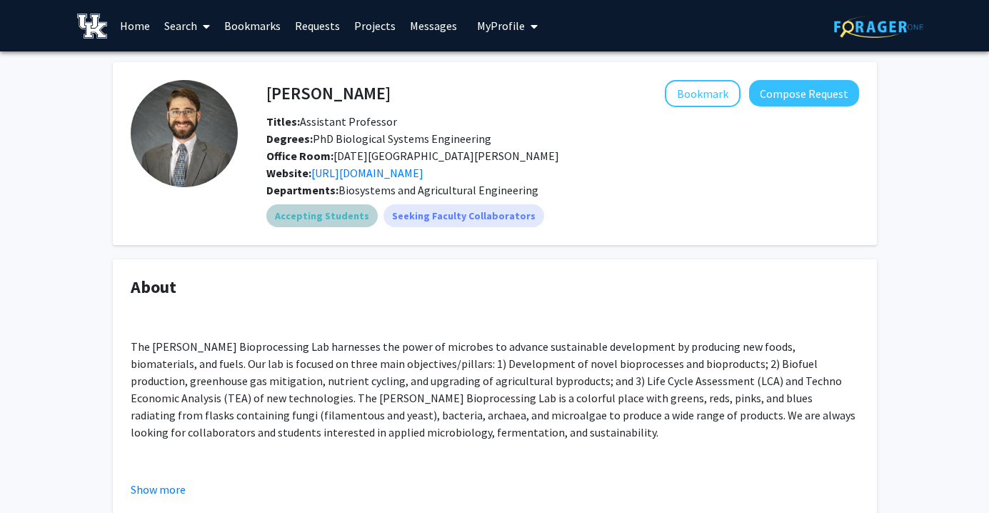
click at [325, 216] on mat-chip "Accepting Students" at bounding box center [321, 215] width 111 height 23
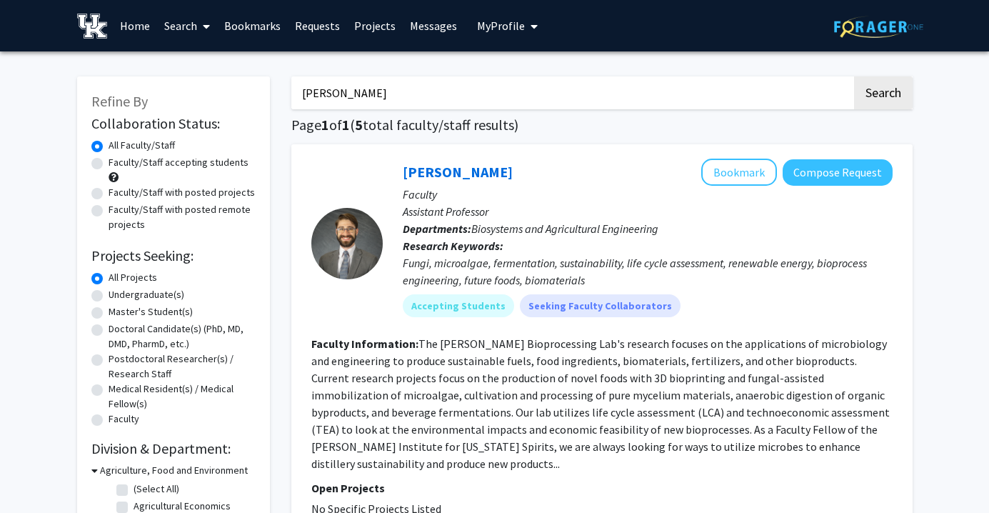
click at [173, 29] on link "Search" at bounding box center [187, 26] width 60 height 50
click at [199, 59] on span "Faculty/Staff" at bounding box center [209, 65] width 105 height 29
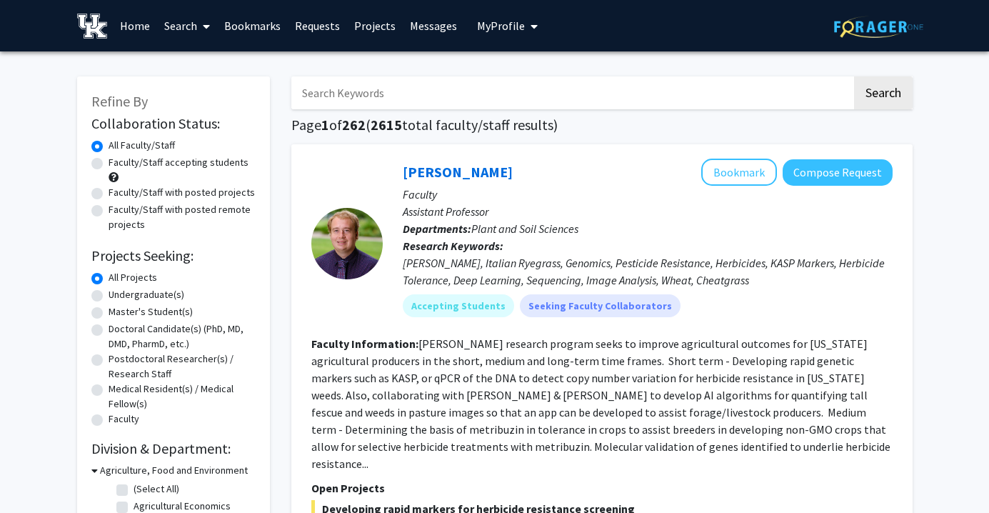
click at [364, 101] on input "Search Keywords" at bounding box center [571, 92] width 560 height 33
click at [313, 174] on div at bounding box center [346, 242] width 71 height 169
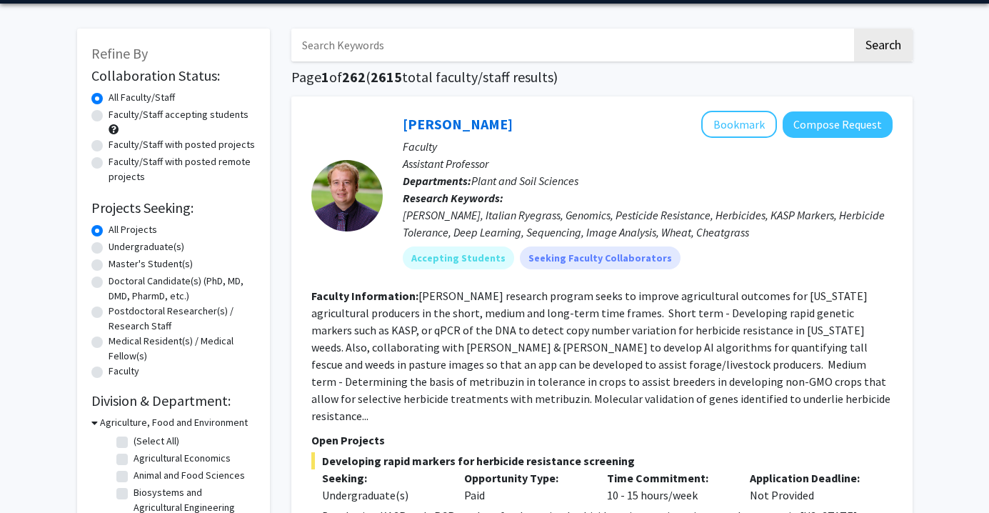
scroll to position [46, 0]
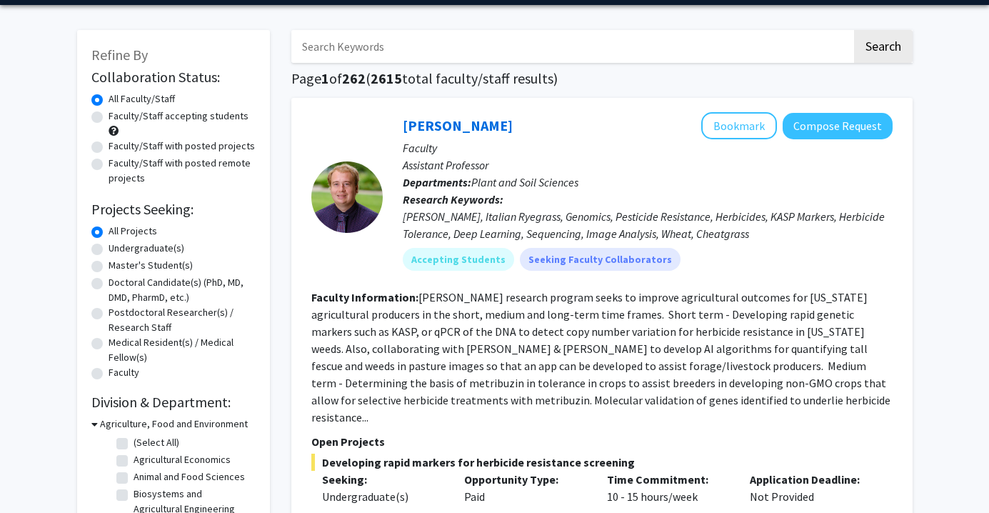
click at [425, 40] on input "Search Keywords" at bounding box center [571, 46] width 560 height 33
type input "biology"
click at [854, 30] on button "Search" at bounding box center [883, 46] width 59 height 33
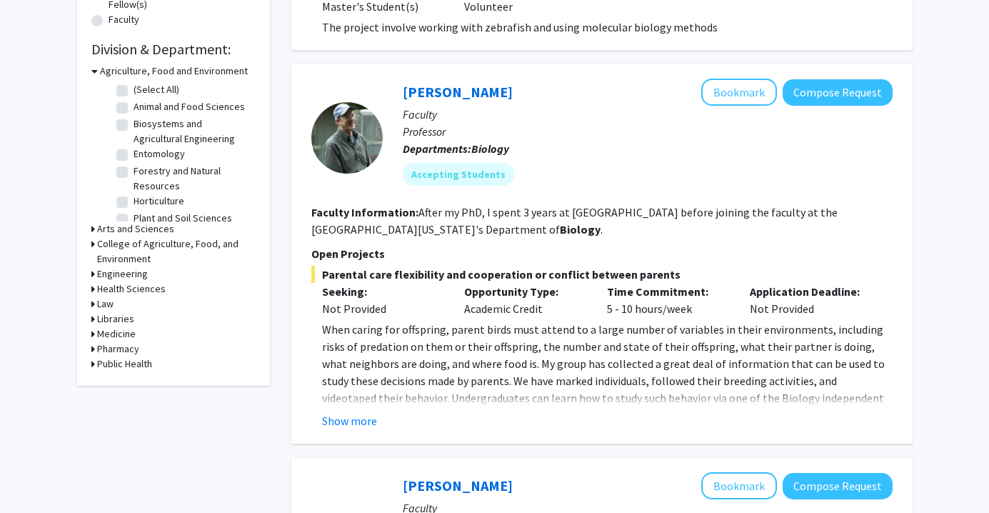
scroll to position [400, 0]
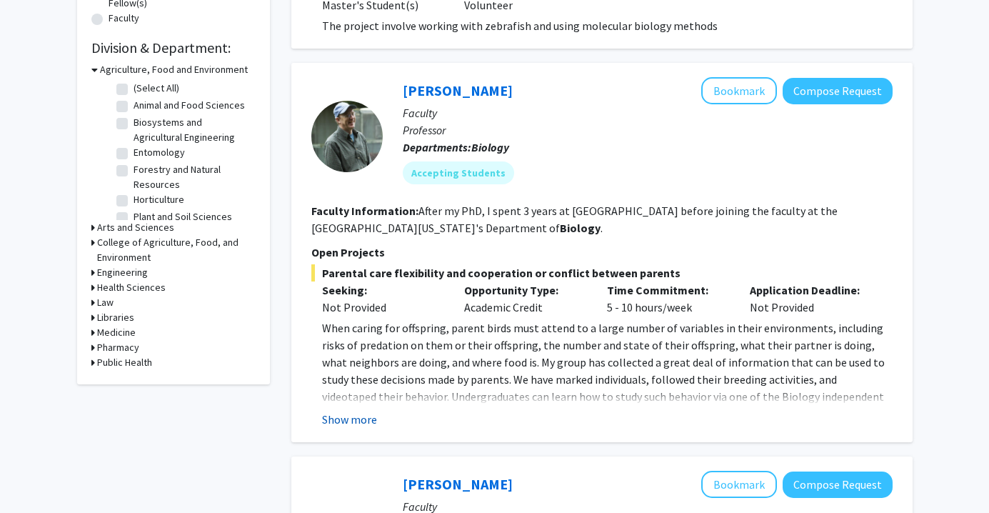
click at [363, 418] on button "Show more" at bounding box center [349, 418] width 55 height 17
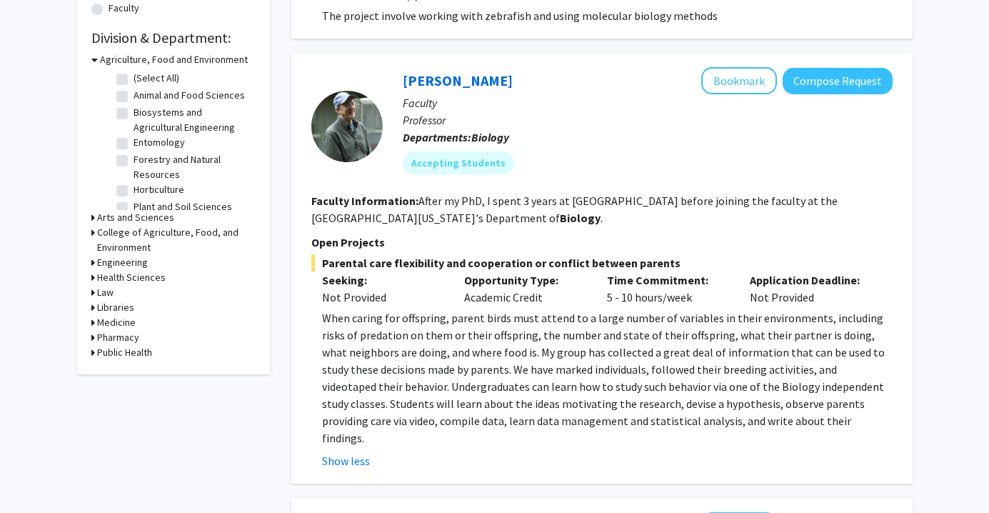
scroll to position [306, 0]
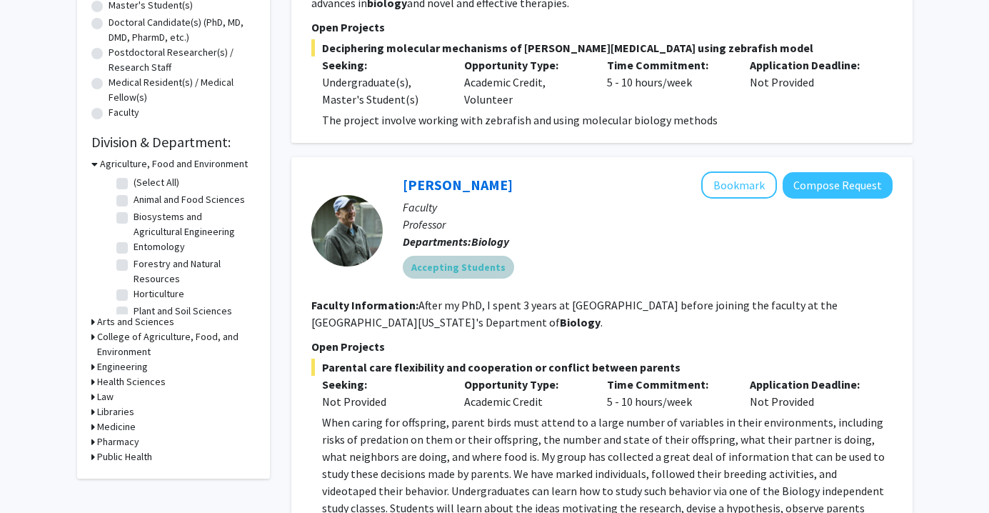
click at [540, 280] on div "Accepting Students" at bounding box center [647, 267] width 495 height 29
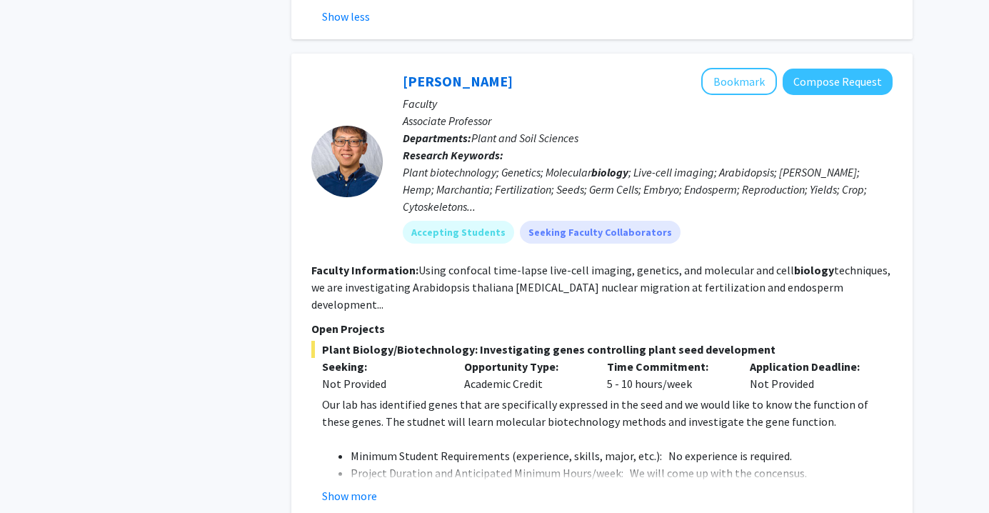
scroll to position [892, 0]
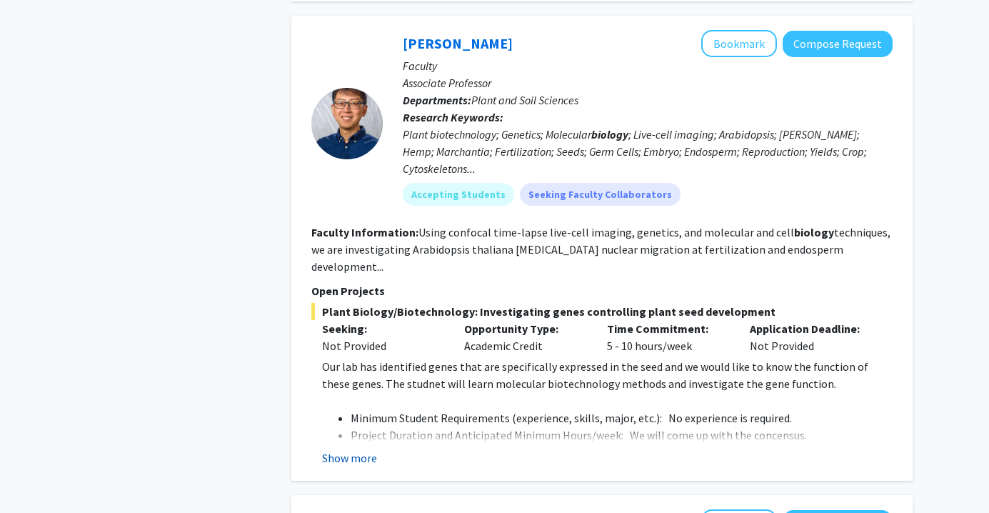
click at [361, 449] on button "Show more" at bounding box center [349, 457] width 55 height 17
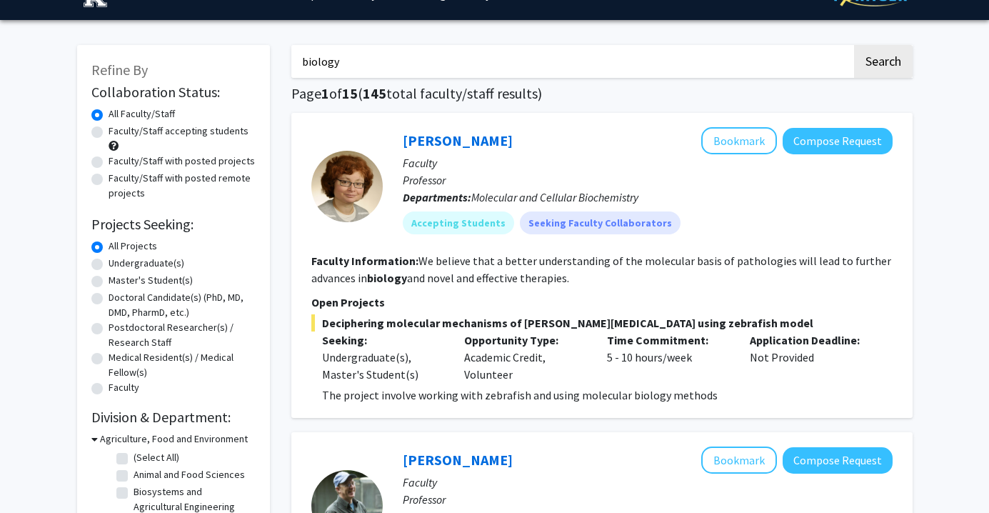
scroll to position [0, 0]
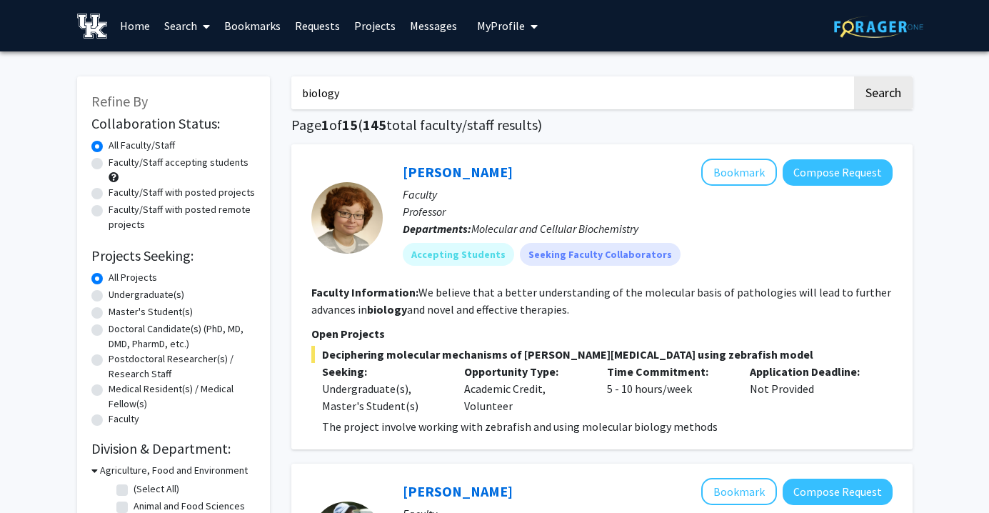
drag, startPoint x: 370, startPoint y: 90, endPoint x: 113, endPoint y: 138, distance: 262.1
drag, startPoint x: 385, startPoint y: 101, endPoint x: 309, endPoint y: 114, distance: 76.9
drag, startPoint x: 351, startPoint y: 89, endPoint x: 292, endPoint y: 87, distance: 58.6
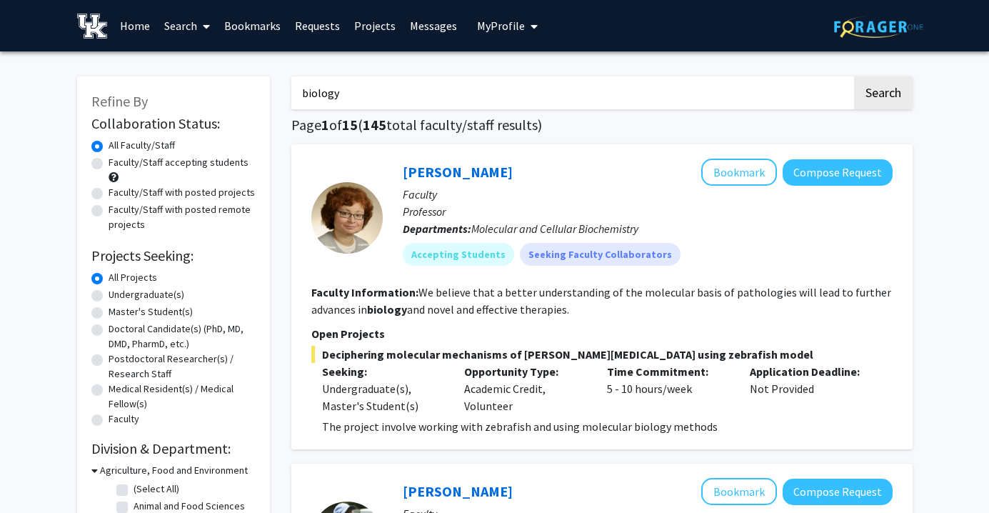
click at [292, 87] on input "biology" at bounding box center [571, 92] width 560 height 33
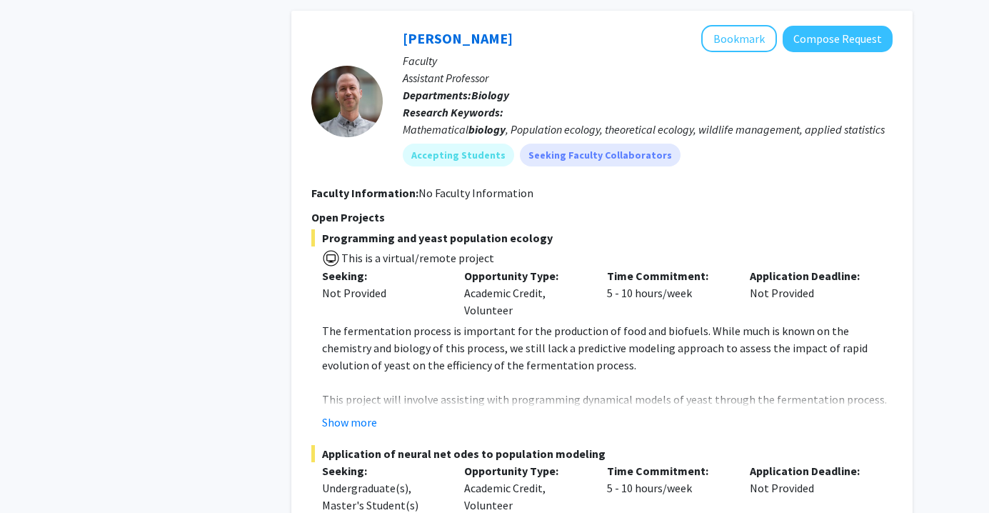
scroll to position [2401, 0]
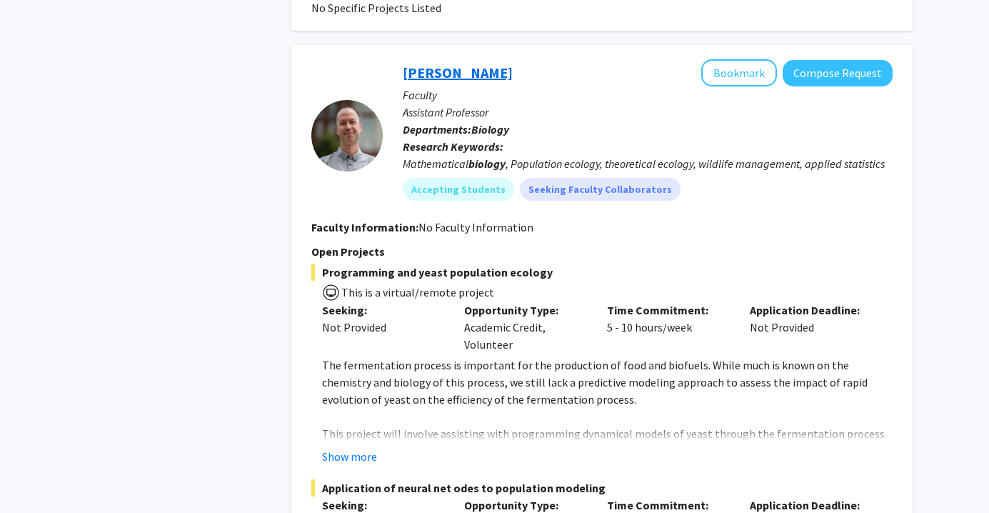
click at [450, 64] on link "[PERSON_NAME]" at bounding box center [458, 73] width 110 height 18
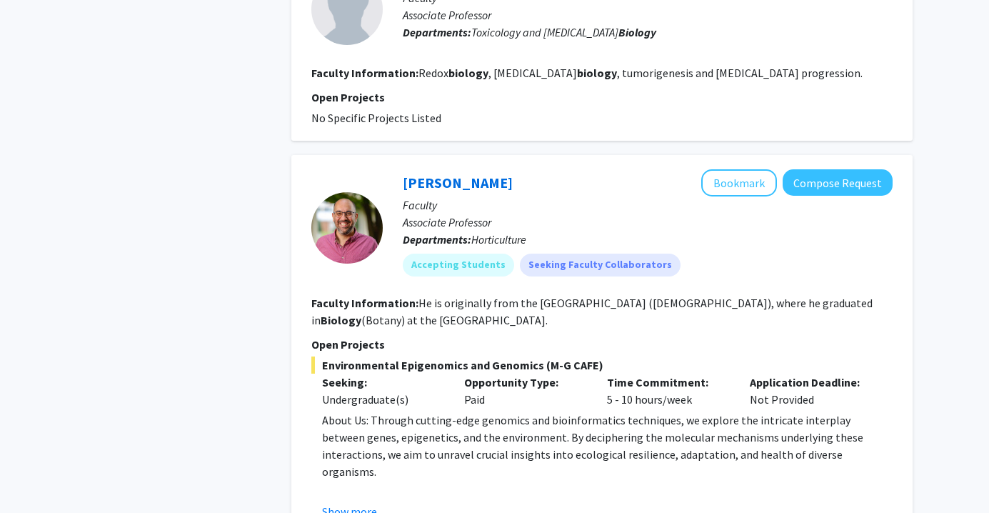
scroll to position [3345, 0]
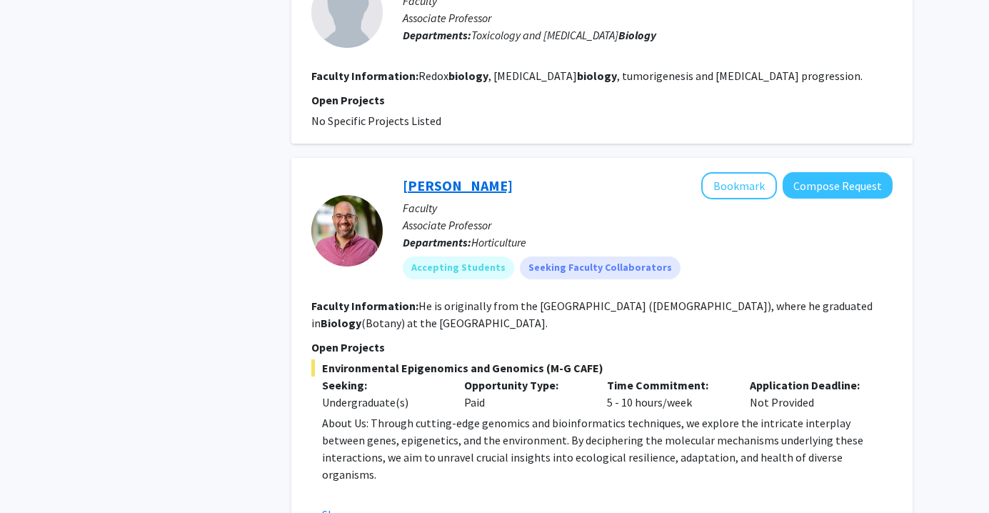
click at [478, 176] on link "[PERSON_NAME]" at bounding box center [458, 185] width 110 height 18
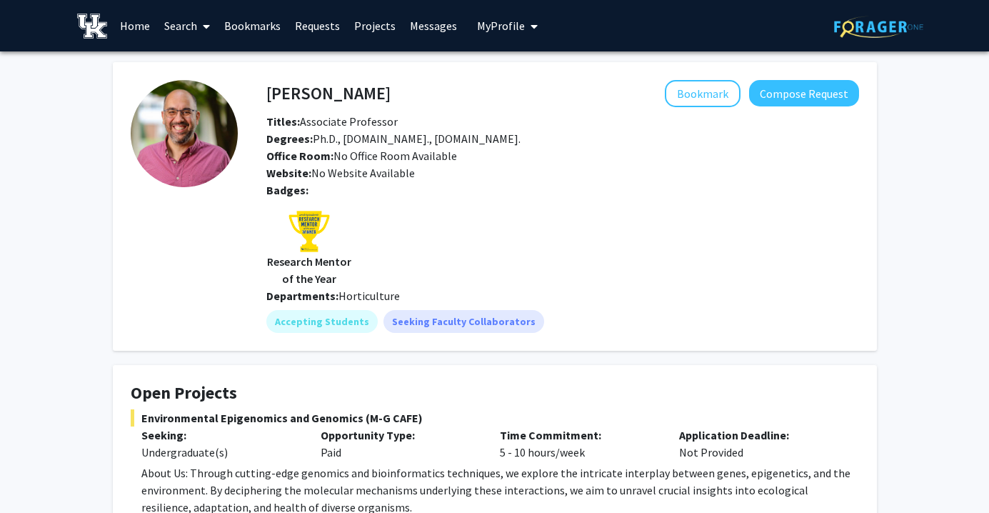
click at [136, 34] on link "Home" at bounding box center [135, 26] width 44 height 50
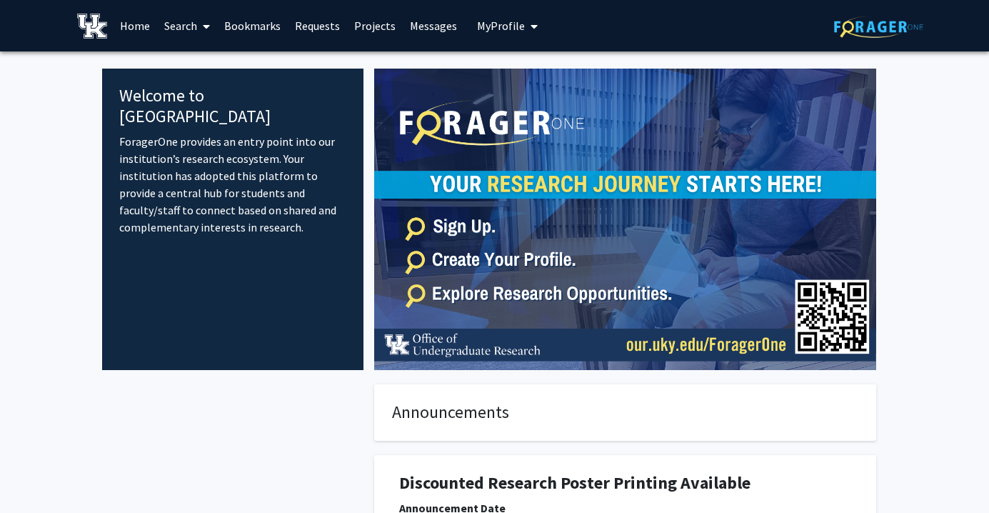
click at [245, 30] on link "Bookmarks" at bounding box center [252, 26] width 71 height 50
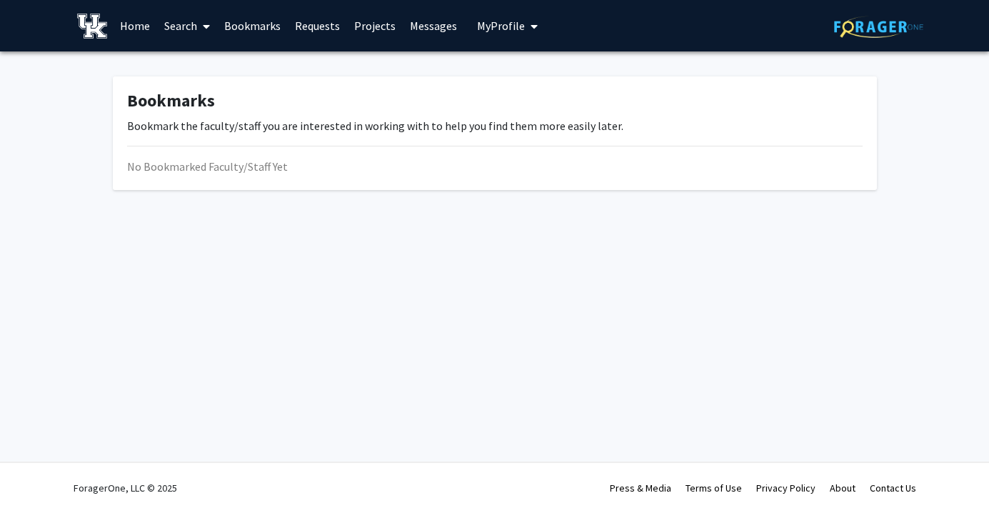
click at [182, 28] on link "Search" at bounding box center [187, 26] width 60 height 50
click at [204, 72] on span "Faculty/Staff" at bounding box center [209, 65] width 105 height 29
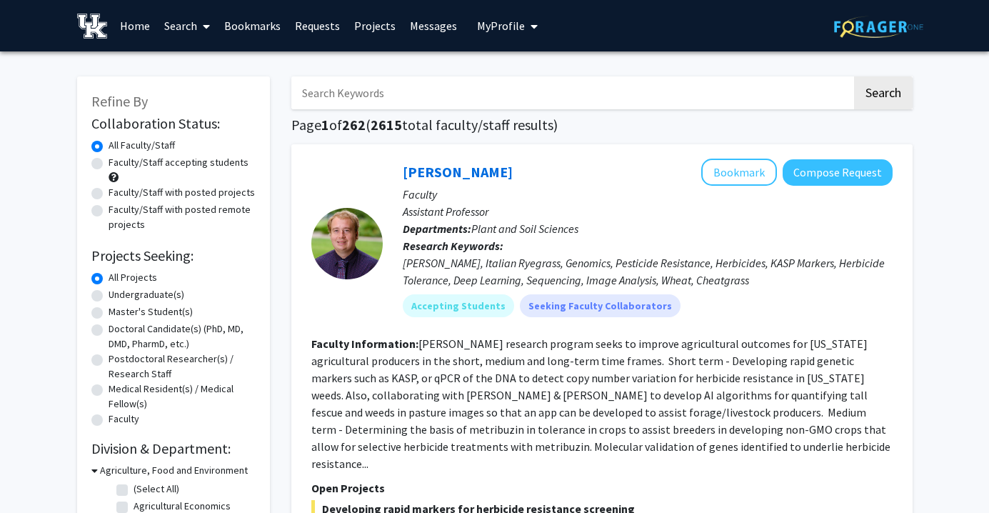
click at [297, 36] on link "Requests" at bounding box center [317, 26] width 59 height 50
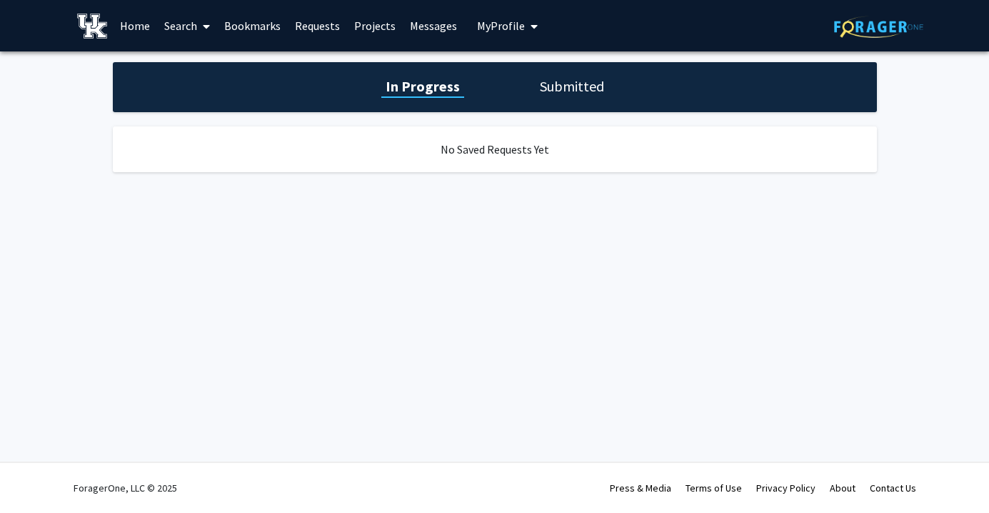
click at [589, 104] on div "In Progress Submitted" at bounding box center [495, 87] width 764 height 50
click at [575, 95] on h1 "Submitted" at bounding box center [571, 86] width 73 height 20
click at [429, 84] on h1 "In Progress" at bounding box center [421, 86] width 76 height 20
click at [422, 39] on link "Messages" at bounding box center [433, 26] width 61 height 50
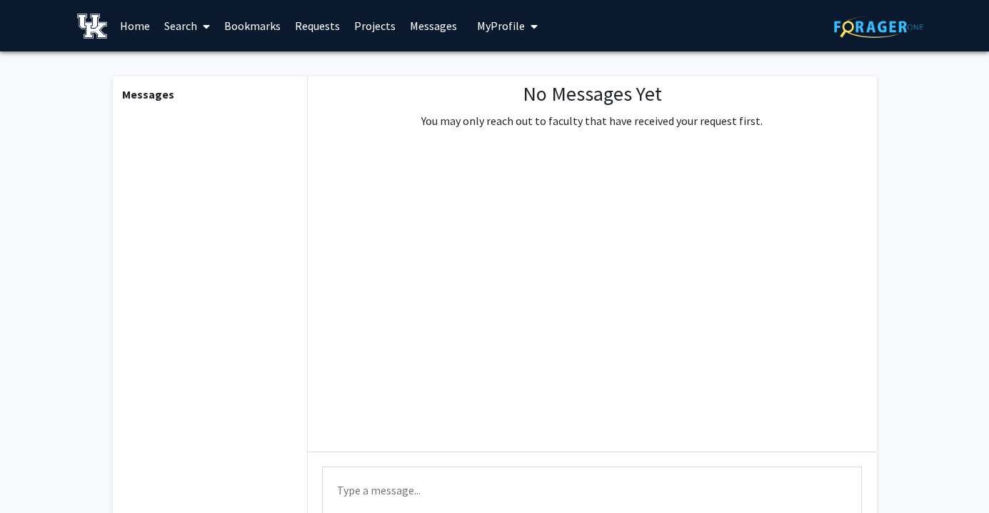
click at [513, 16] on button "My Profile" at bounding box center [507, 25] width 69 height 51
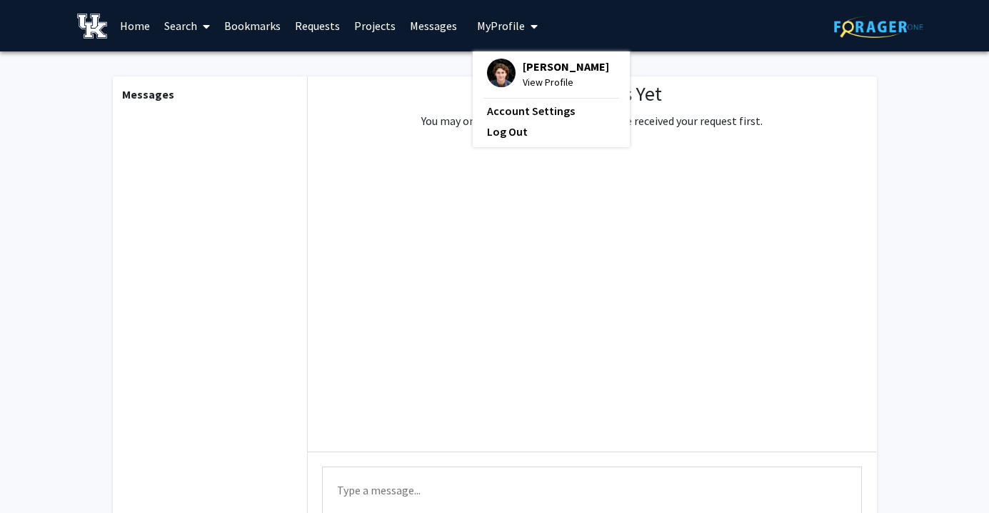
click at [523, 59] on span "[PERSON_NAME]" at bounding box center [566, 67] width 86 height 16
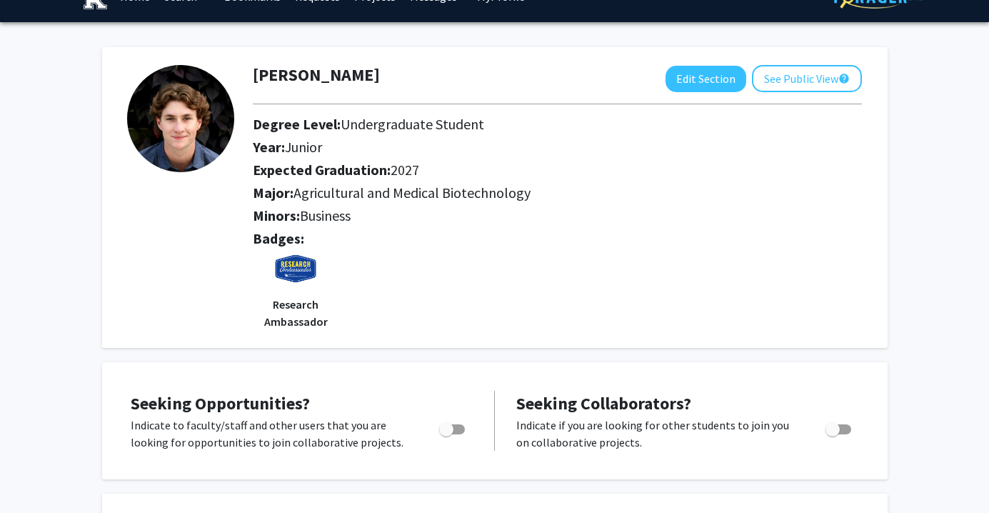
scroll to position [31, 0]
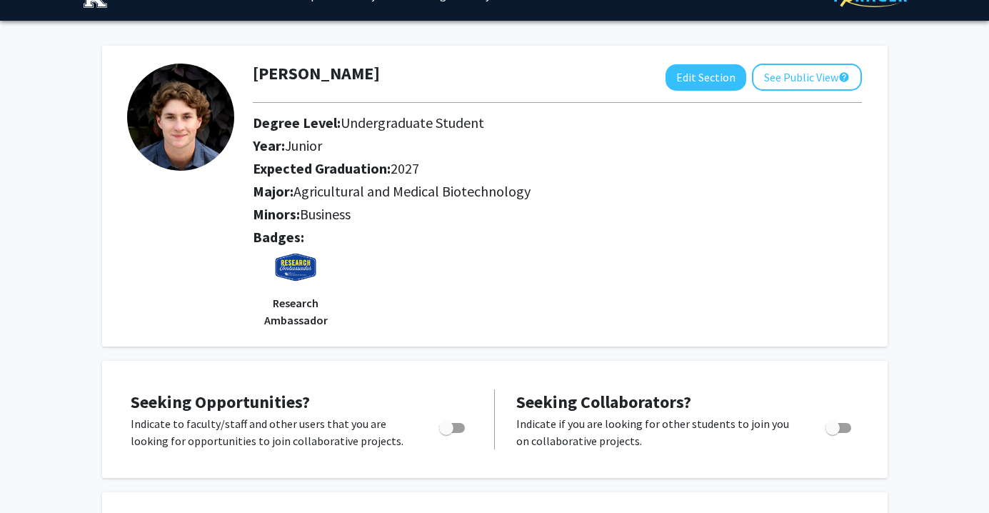
click at [696, 64] on div "Edit Section See Public View help" at bounding box center [763, 77] width 196 height 27
click at [696, 82] on button "Edit Section" at bounding box center [705, 77] width 81 height 26
select select "junior"
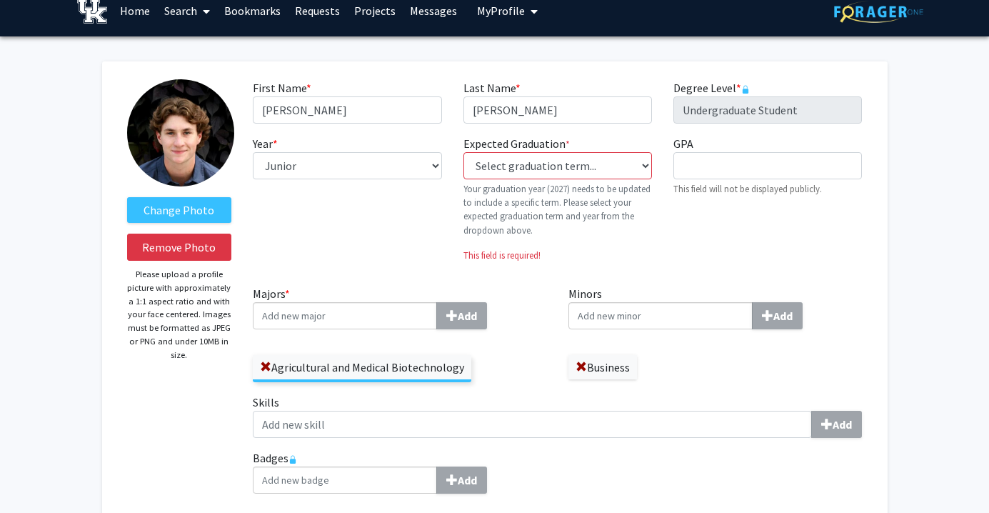
scroll to position [0, 0]
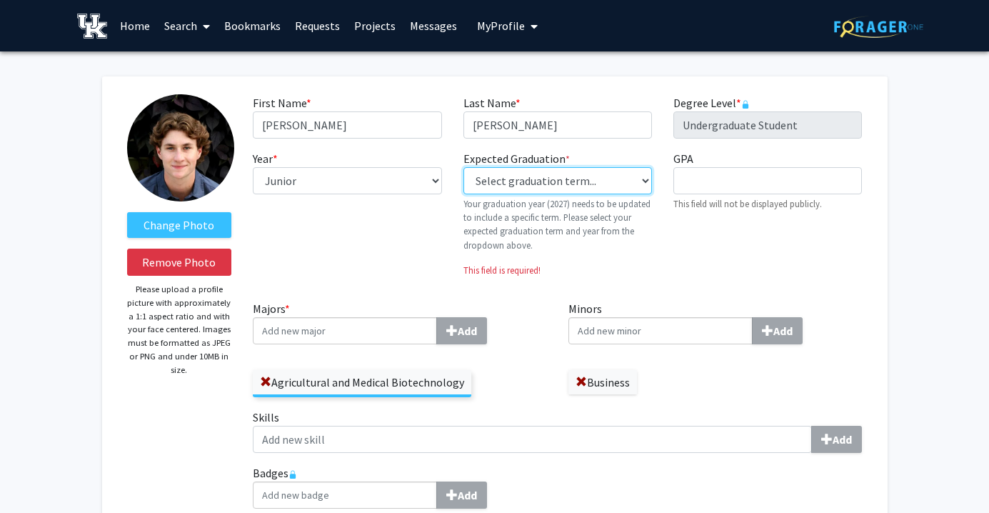
click at [501, 187] on select "Select graduation term... Previous: 2027 (Please select a specific term) Spring…" at bounding box center [557, 180] width 188 height 27
select select "38: spring_2027"
click at [463, 167] on select "Select graduation term... Previous: 2027 (Please select a specific term) Spring…" at bounding box center [557, 180] width 188 height 27
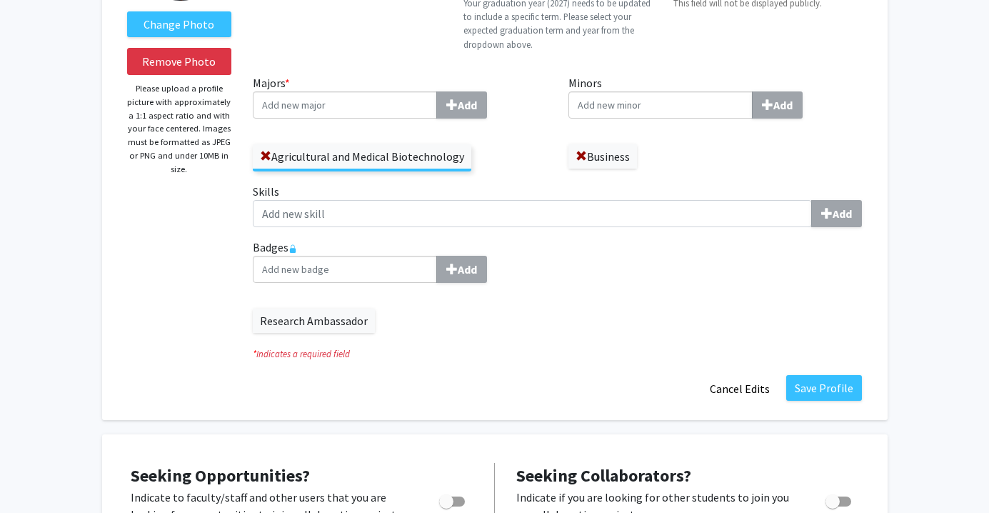
scroll to position [202, 0]
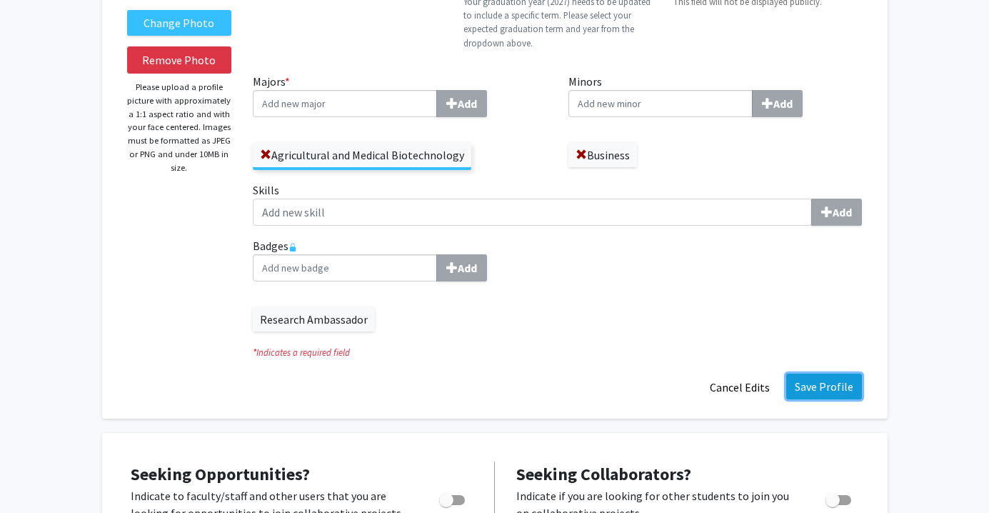
click at [838, 378] on button "Save Profile" at bounding box center [824, 386] width 76 height 26
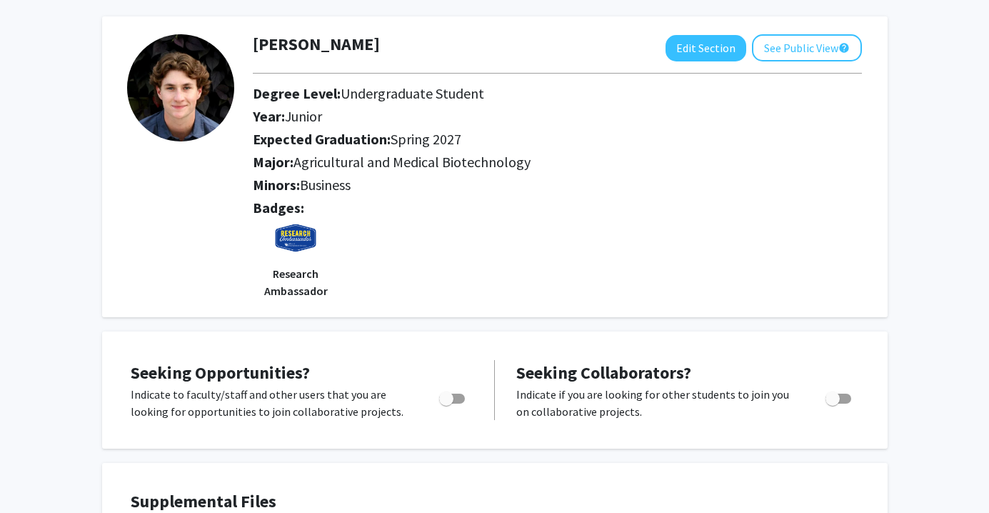
scroll to position [0, 0]
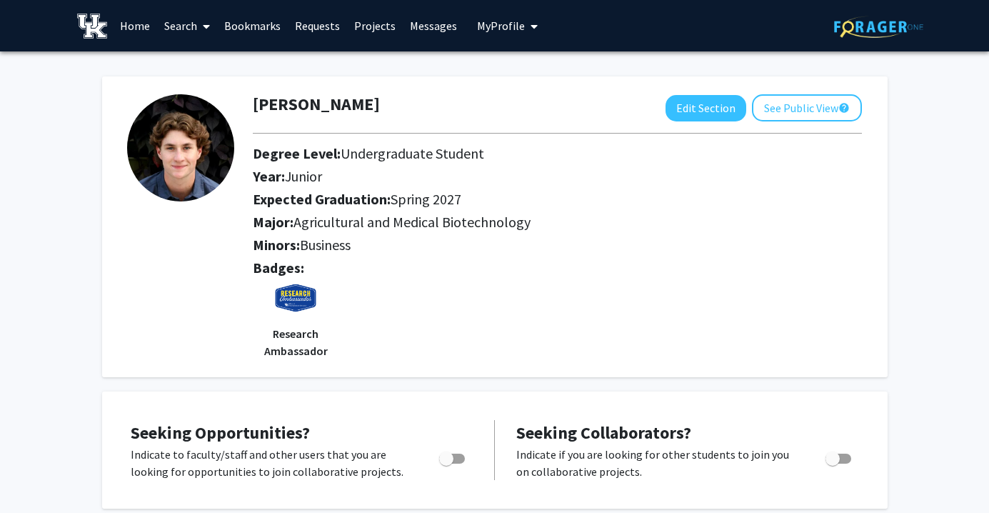
click at [214, 24] on link "Search" at bounding box center [187, 26] width 60 height 50
click at [228, 65] on span "Faculty/Staff" at bounding box center [209, 65] width 105 height 29
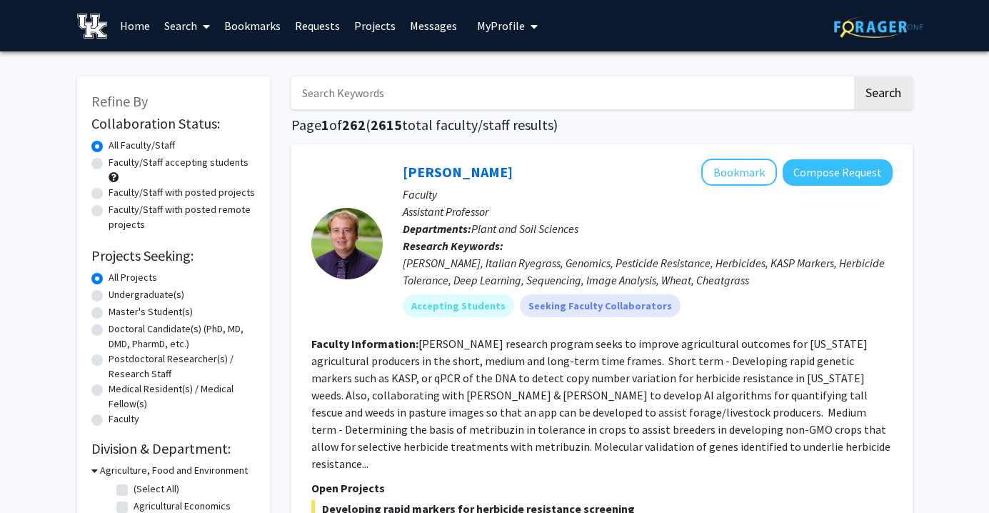
click at [383, 103] on input "Search Keywords" at bounding box center [571, 92] width 560 height 33
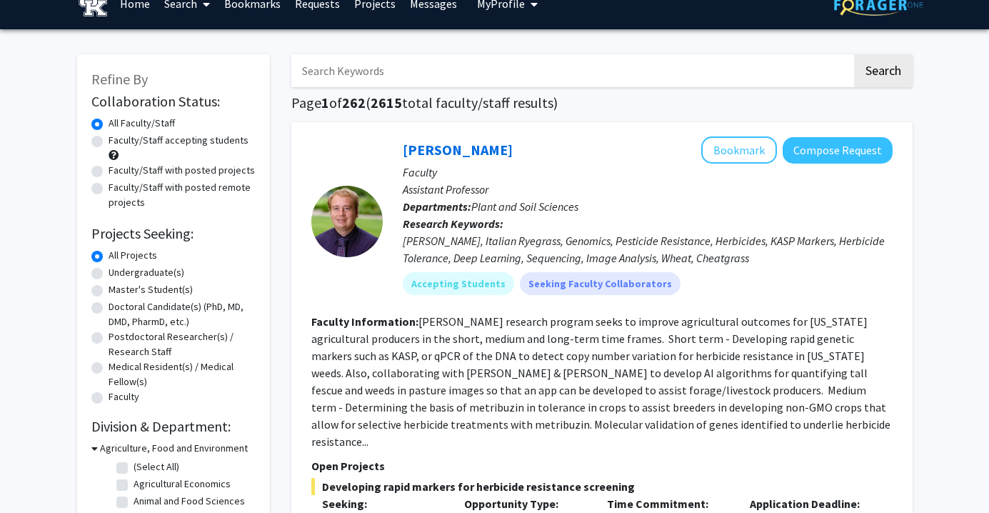
scroll to position [29, 0]
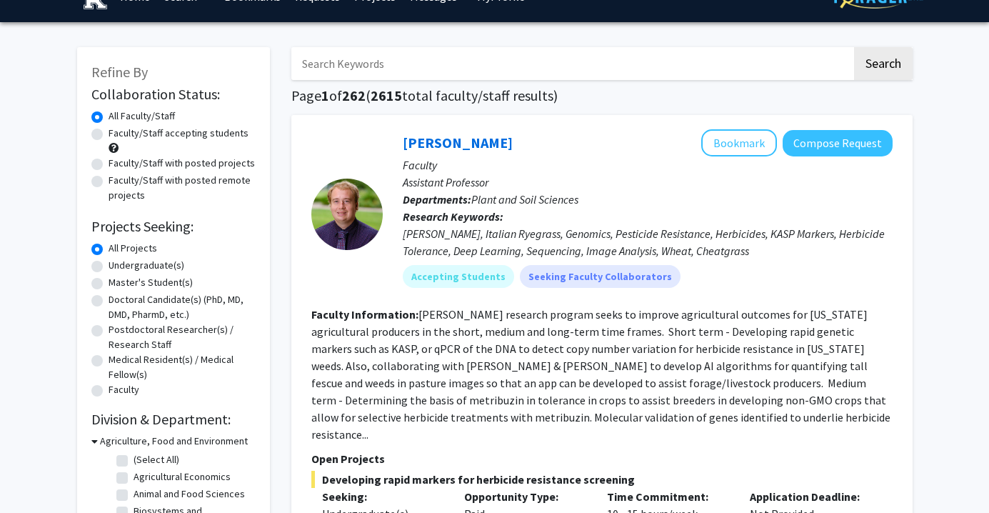
click at [99, 170] on div "Faculty/Staff with posted projects" at bounding box center [173, 164] width 164 height 17
click at [109, 165] on label "Faculty/Staff with posted projects" at bounding box center [182, 163] width 146 height 15
click at [109, 165] on input "Faculty/Staff with posted projects" at bounding box center [113, 160] width 9 height 9
radio input "true"
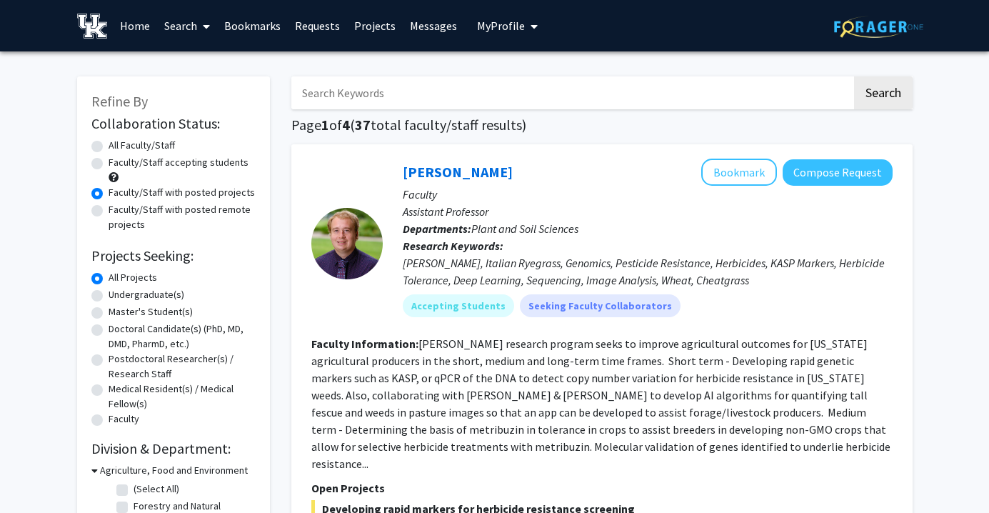
click at [109, 162] on label "Faculty/Staff accepting students" at bounding box center [179, 162] width 140 height 15
click at [109, 162] on input "Faculty/Staff accepting students" at bounding box center [113, 159] width 9 height 9
radio input "true"
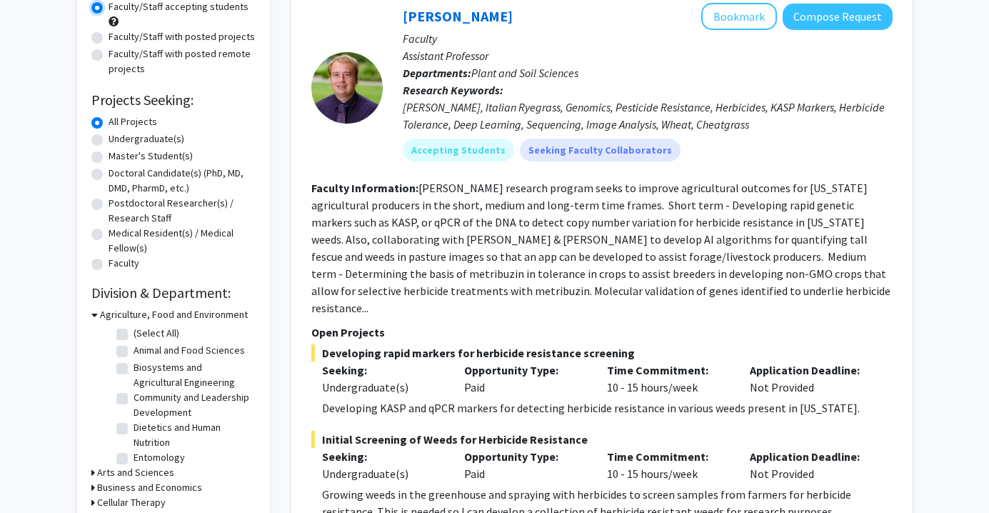
scroll to position [152, 0]
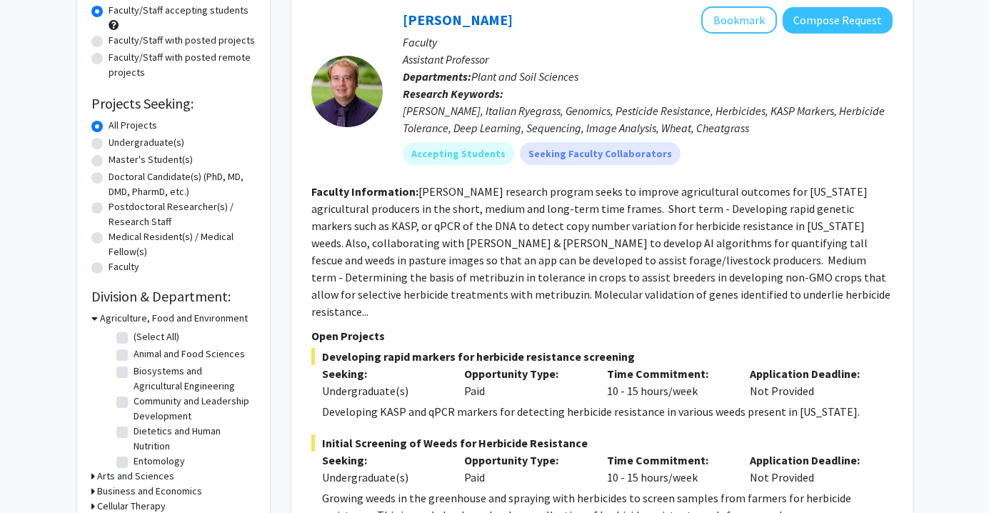
click at [109, 144] on label "Undergraduate(s)" at bounding box center [147, 142] width 76 height 15
click at [109, 144] on input "Undergraduate(s)" at bounding box center [113, 139] width 9 height 9
radio input "true"
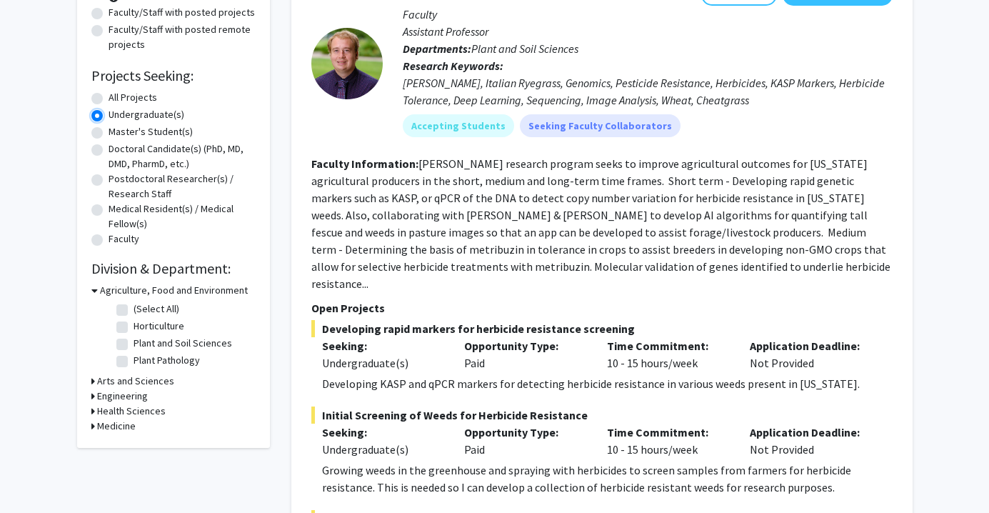
scroll to position [183, 0]
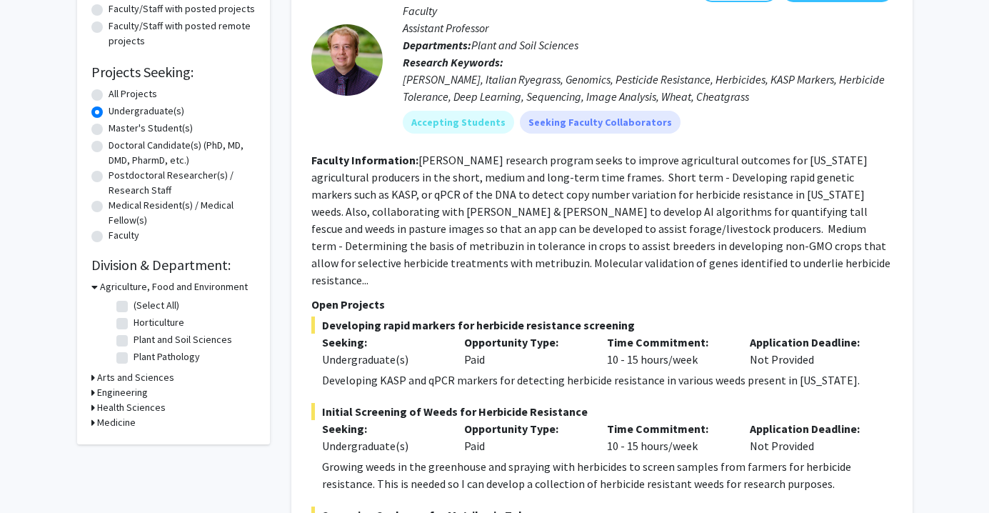
click at [161, 375] on h3 "Arts and Sciences" at bounding box center [135, 377] width 77 height 15
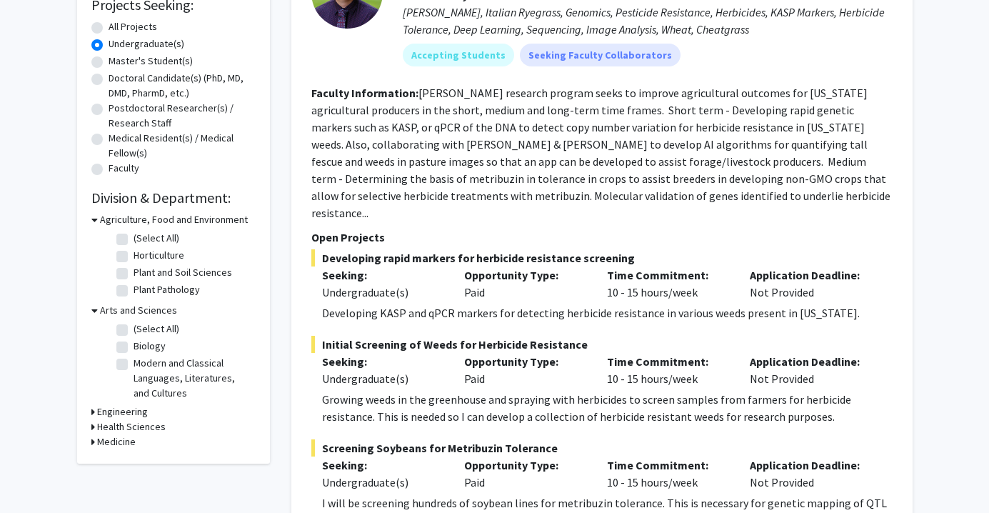
scroll to position [272, 0]
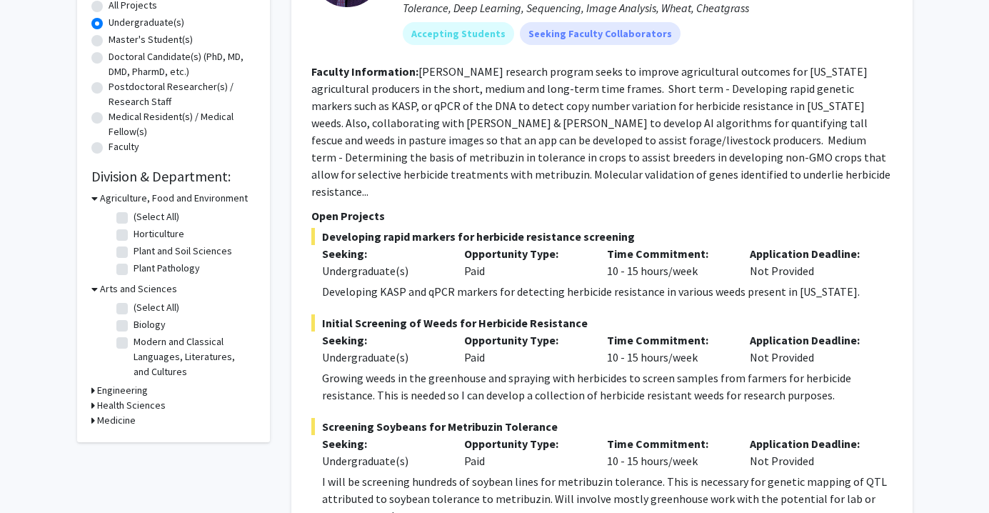
click at [133, 321] on label "Biology" at bounding box center [149, 324] width 32 height 15
click at [133, 321] on input "Biology" at bounding box center [137, 321] width 9 height 9
checkbox input "true"
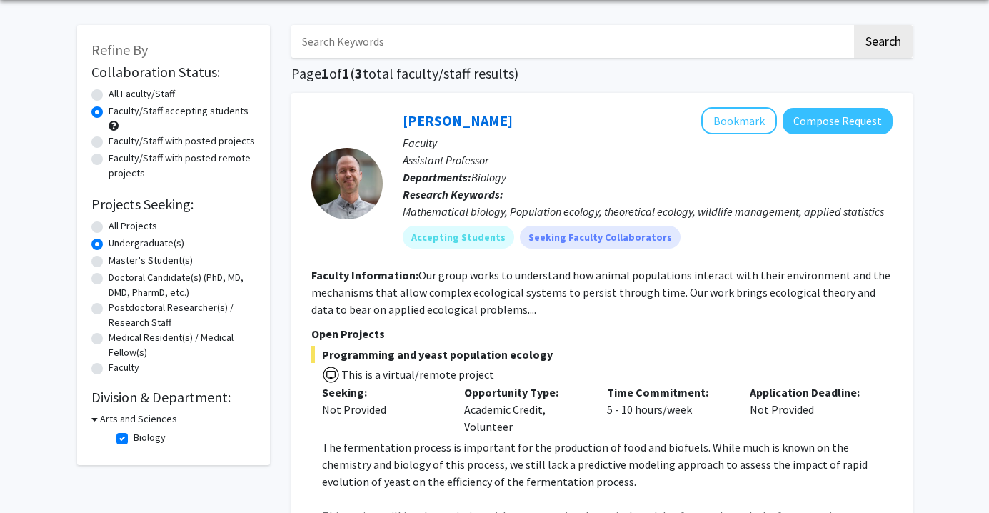
scroll to position [36, 0]
